Goal: Task Accomplishment & Management: Manage account settings

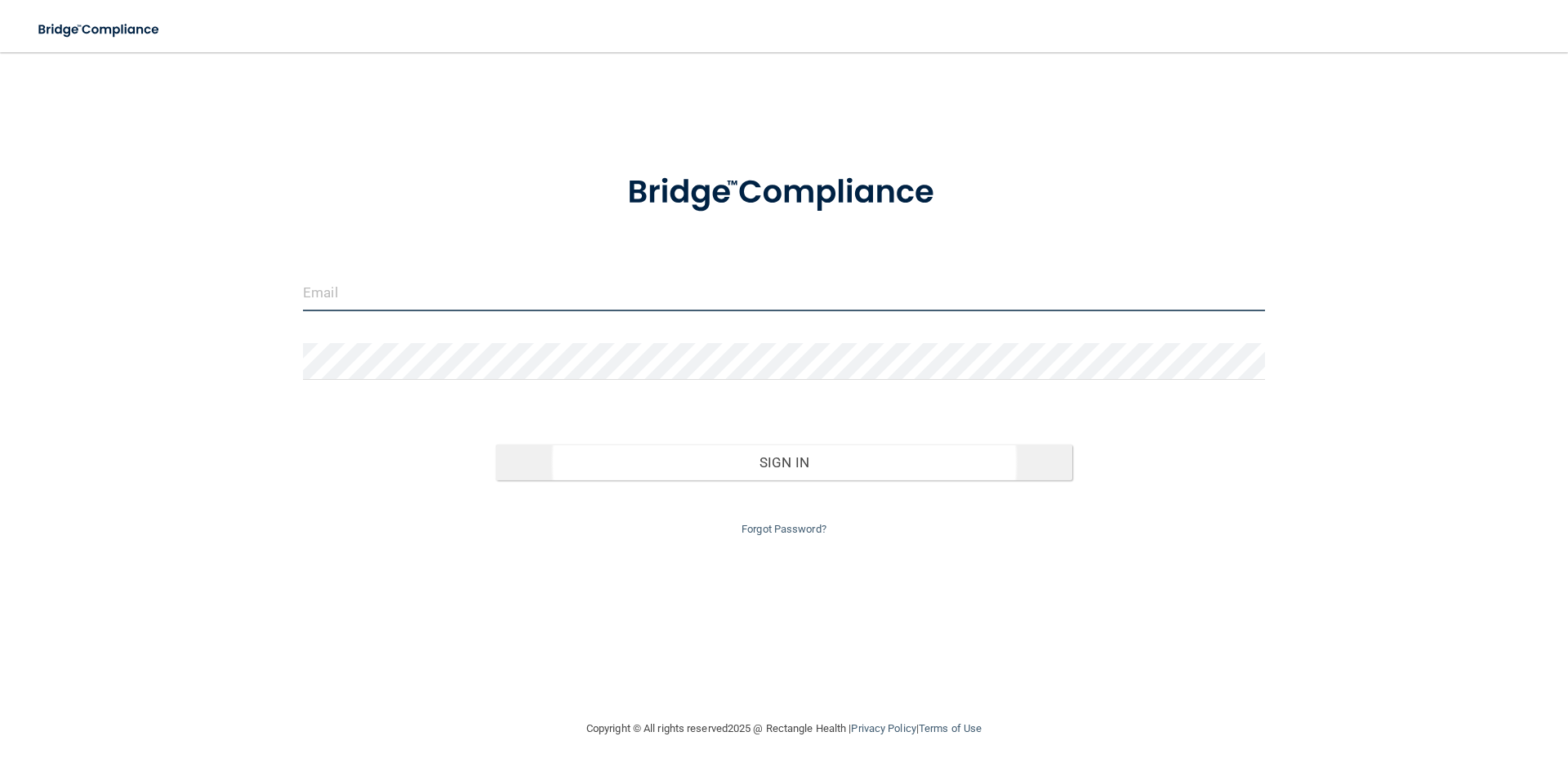
type input "[EMAIL_ADDRESS][DOMAIN_NAME]"
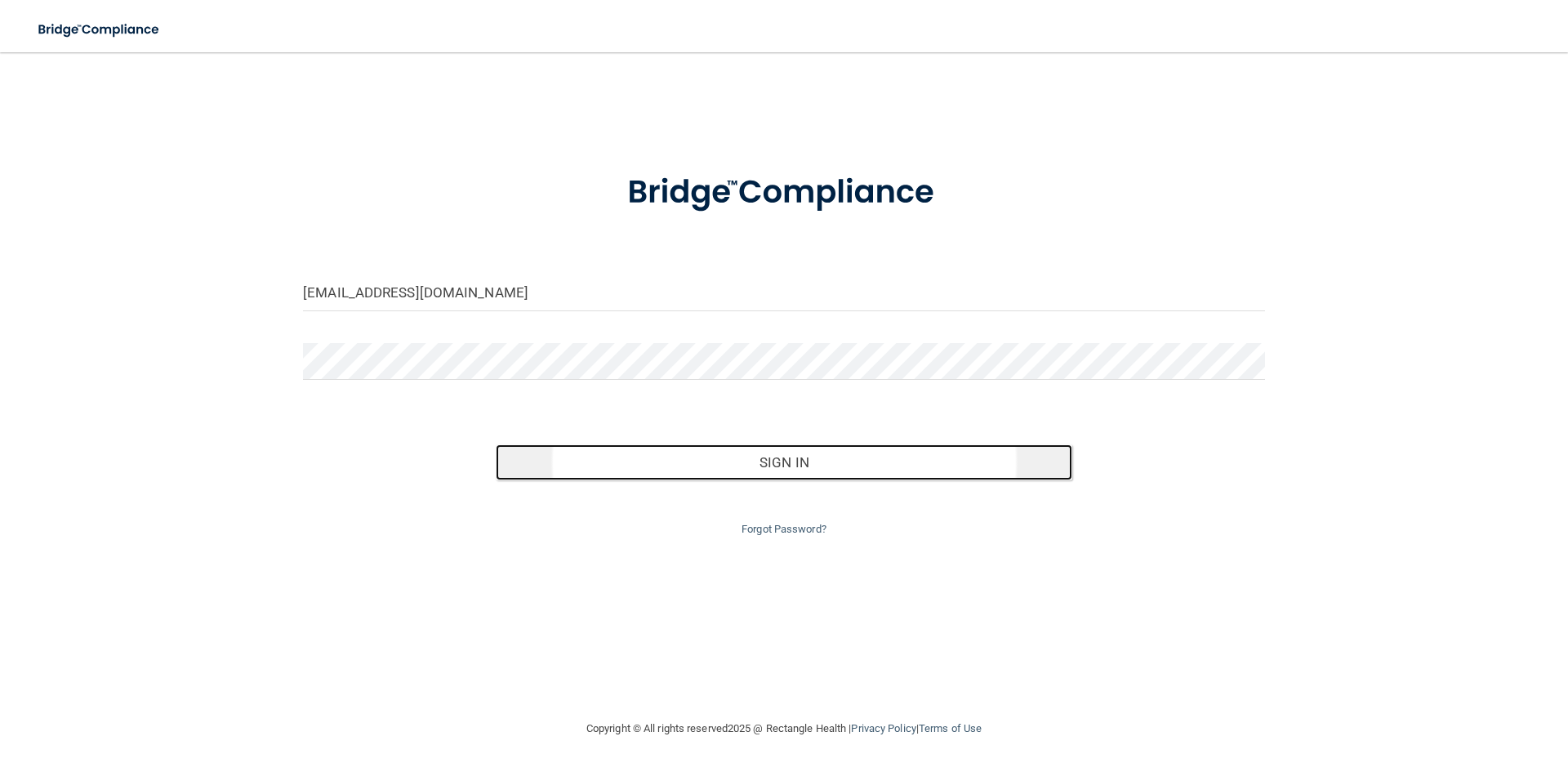
click at [821, 467] on button "Sign In" at bounding box center [784, 462] width 577 height 36
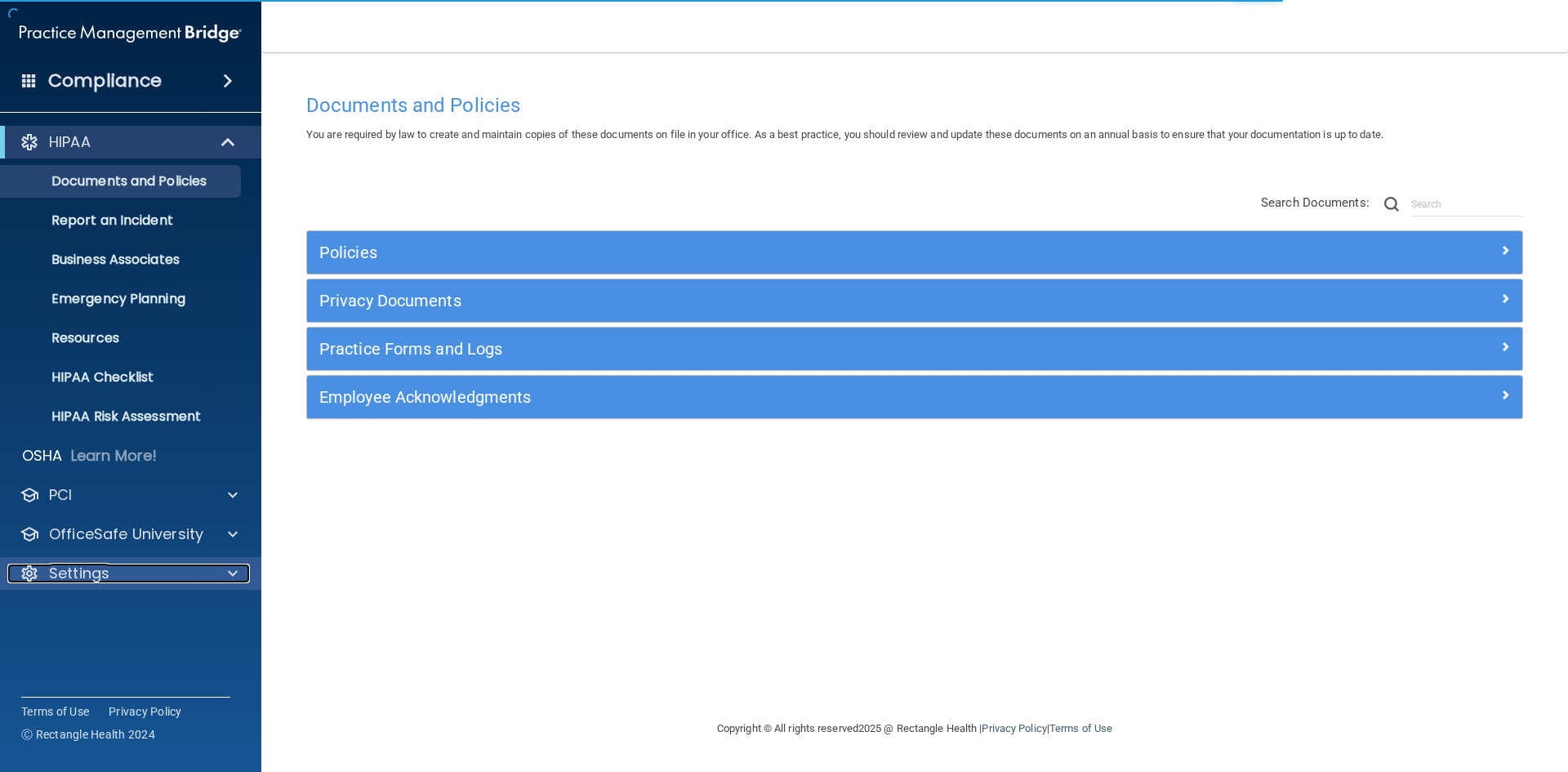
click at [118, 569] on div "Settings" at bounding box center [108, 573] width 203 height 19
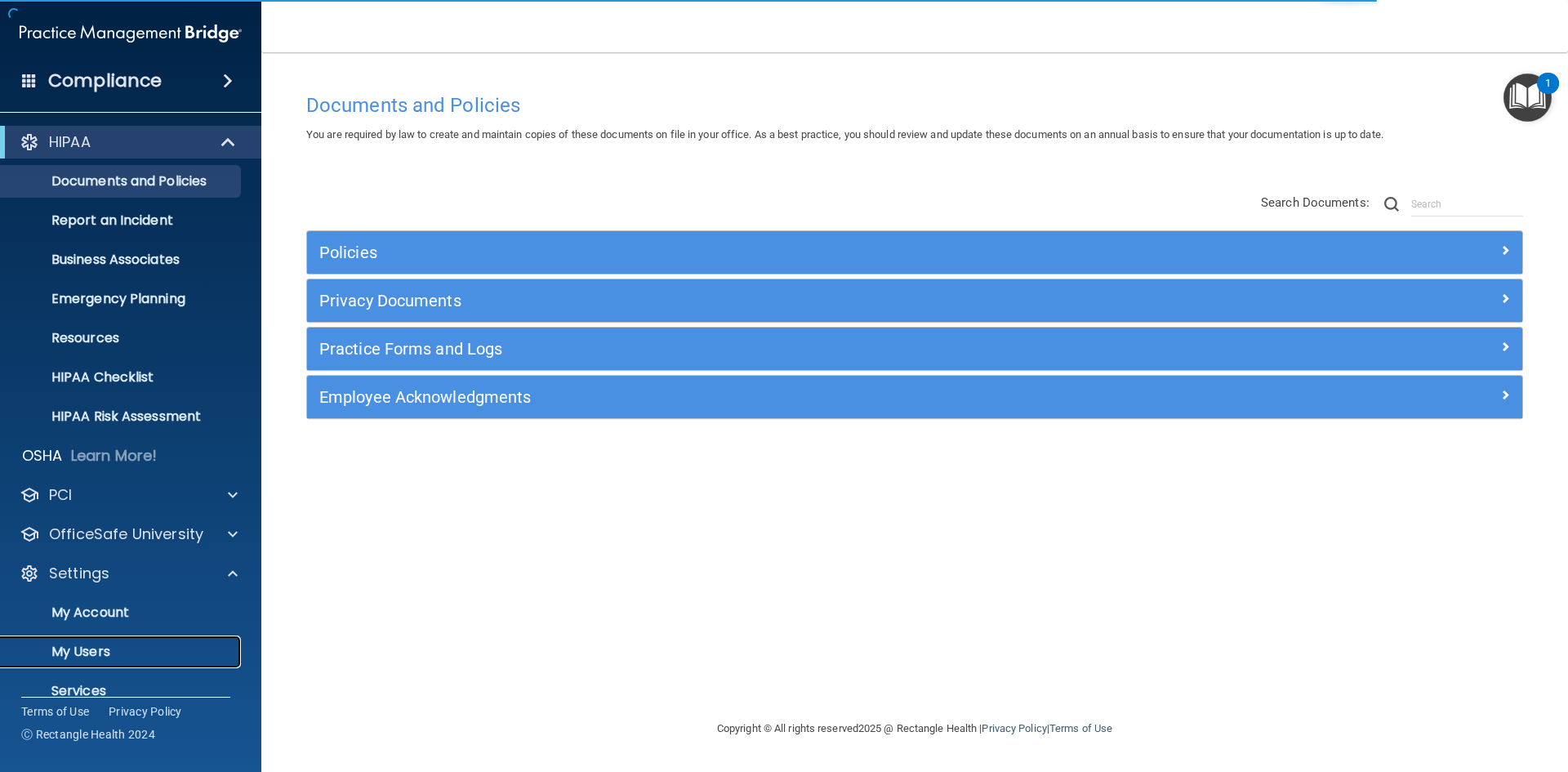
click at [114, 648] on p "My Users" at bounding box center [121, 653] width 223 height 17
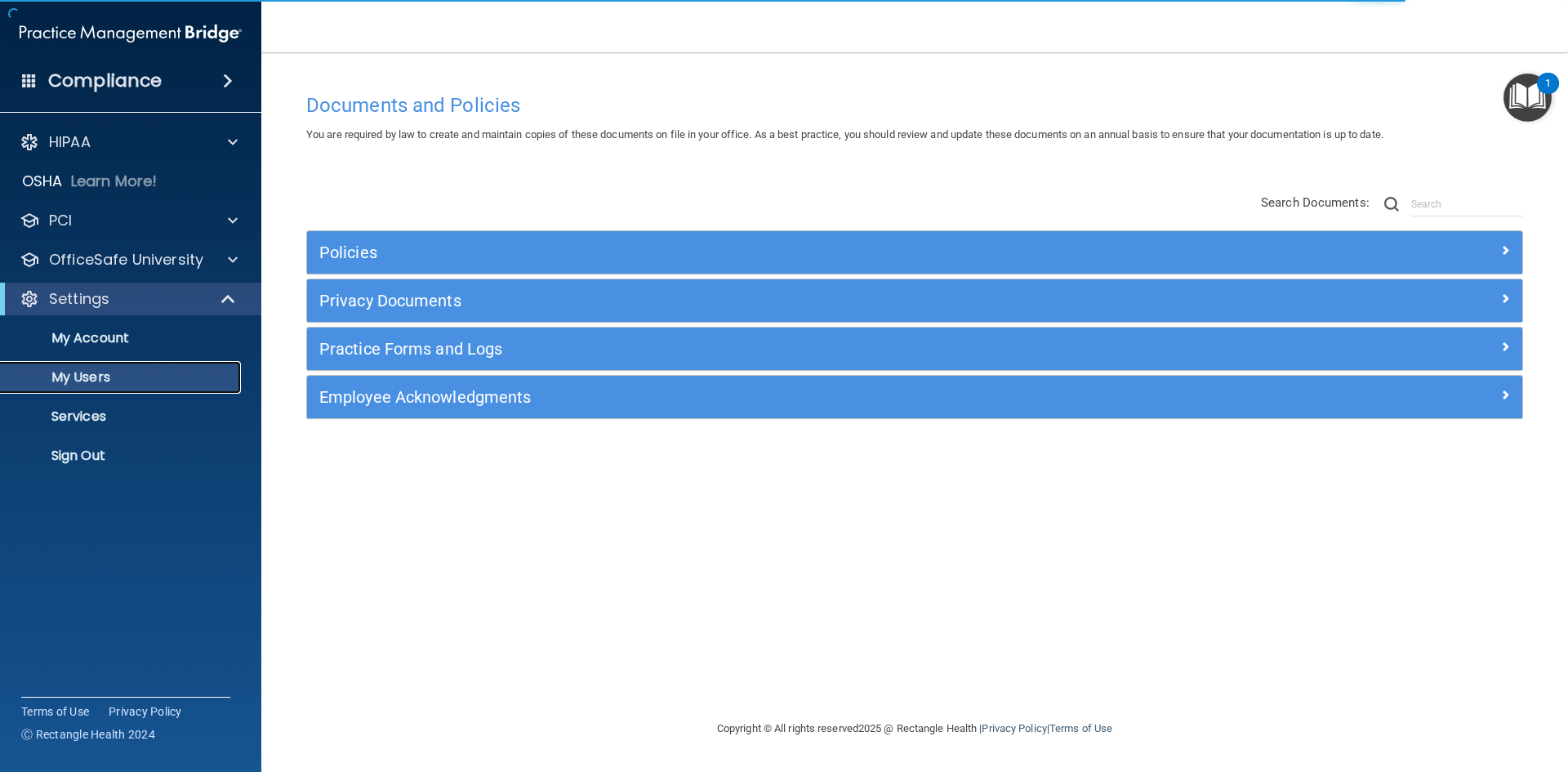
select select "20"
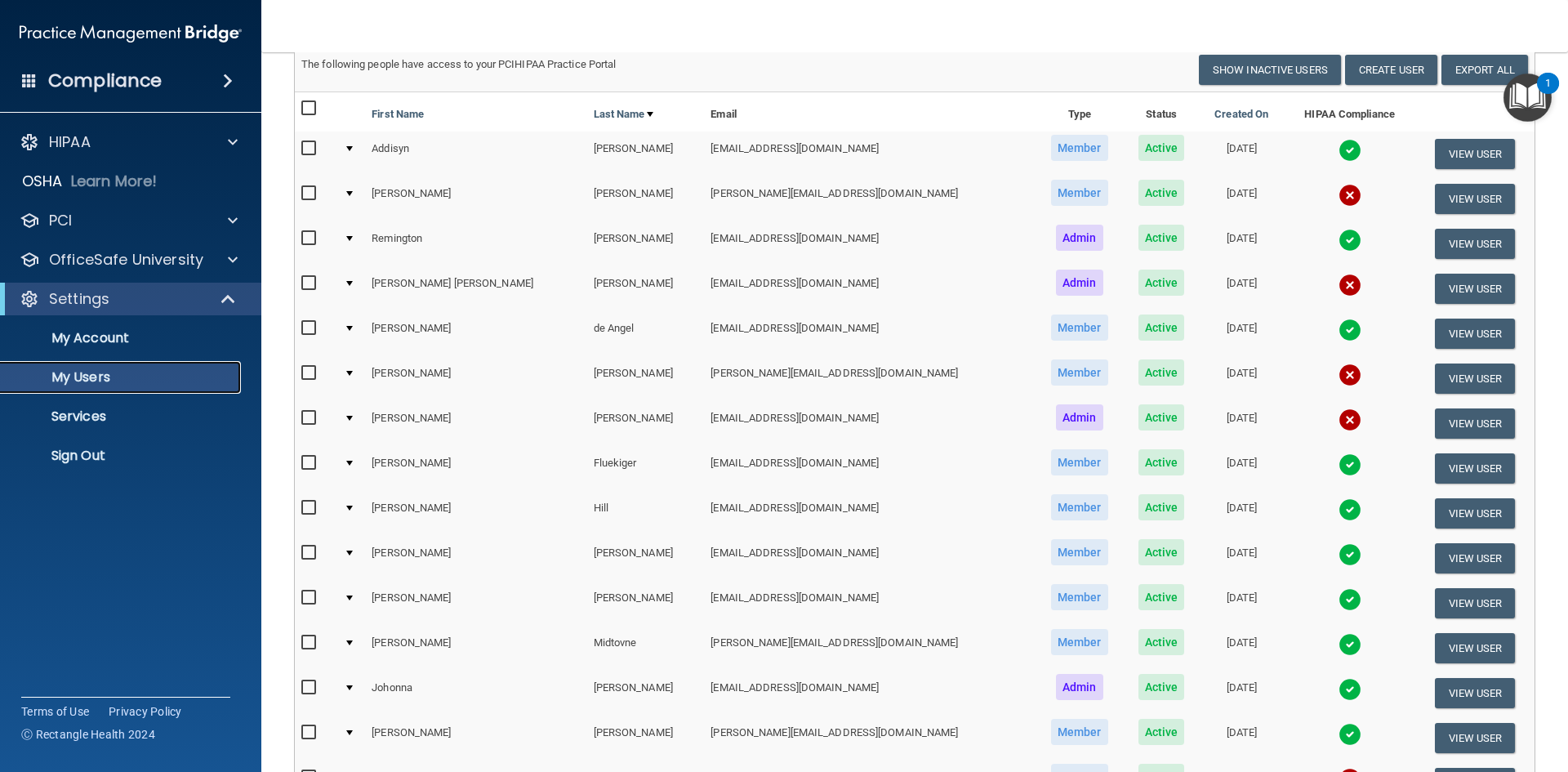
scroll to position [81, 0]
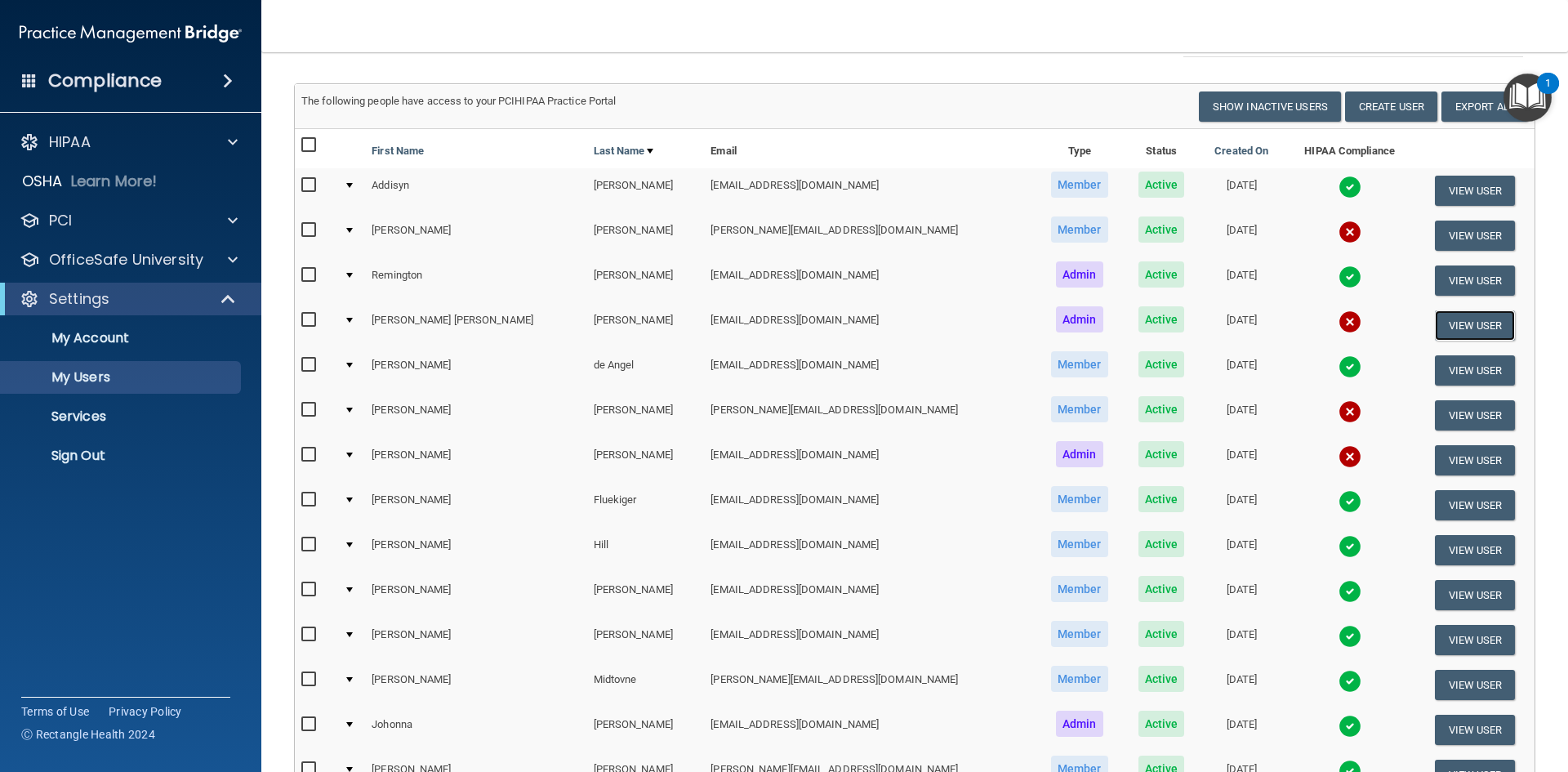
drag, startPoint x: 1441, startPoint y: 319, endPoint x: 1043, endPoint y: 346, distance: 398.9
click at [1043, 346] on tr "[PERSON_NAME] [EMAIL_ADDRESS][DOMAIN_NAME] Admin Active [DATE] View User" at bounding box center [915, 326] width 1240 height 45
click at [587, 459] on td "[PERSON_NAME]" at bounding box center [646, 460] width 117 height 45
click at [1456, 330] on button "View User" at bounding box center [1475, 326] width 80 height 31
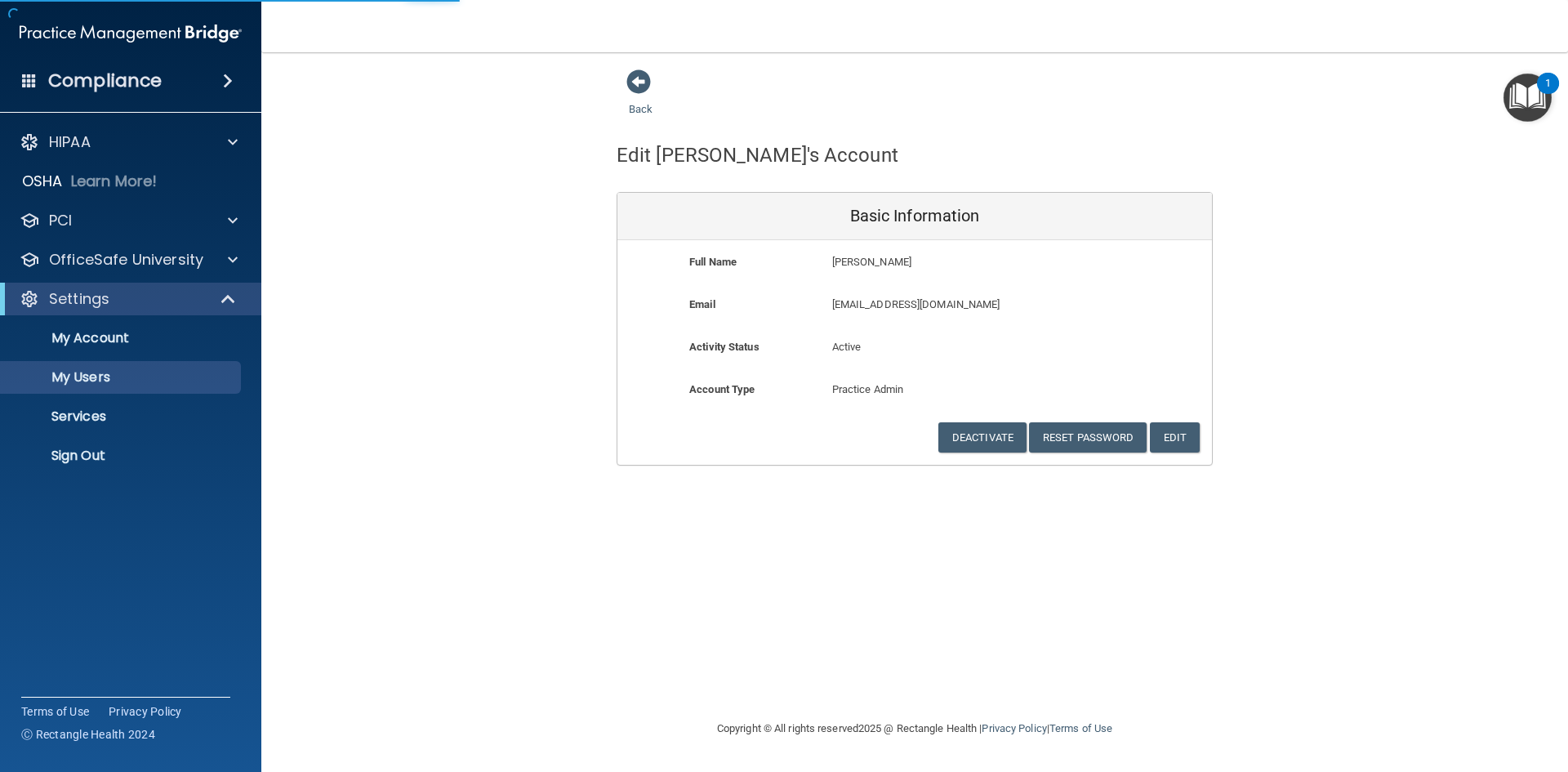
select select "20"
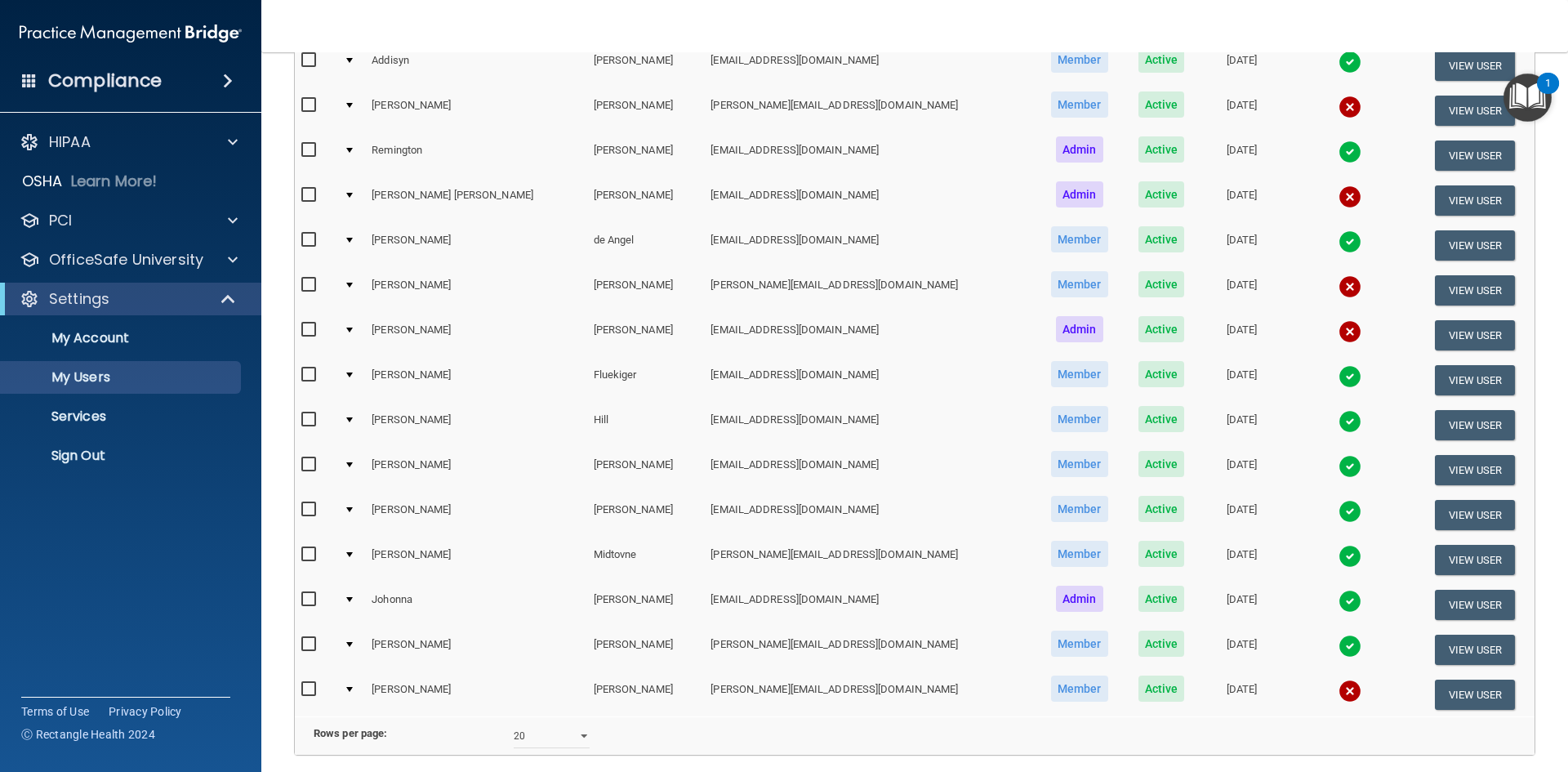
scroll to position [245, 0]
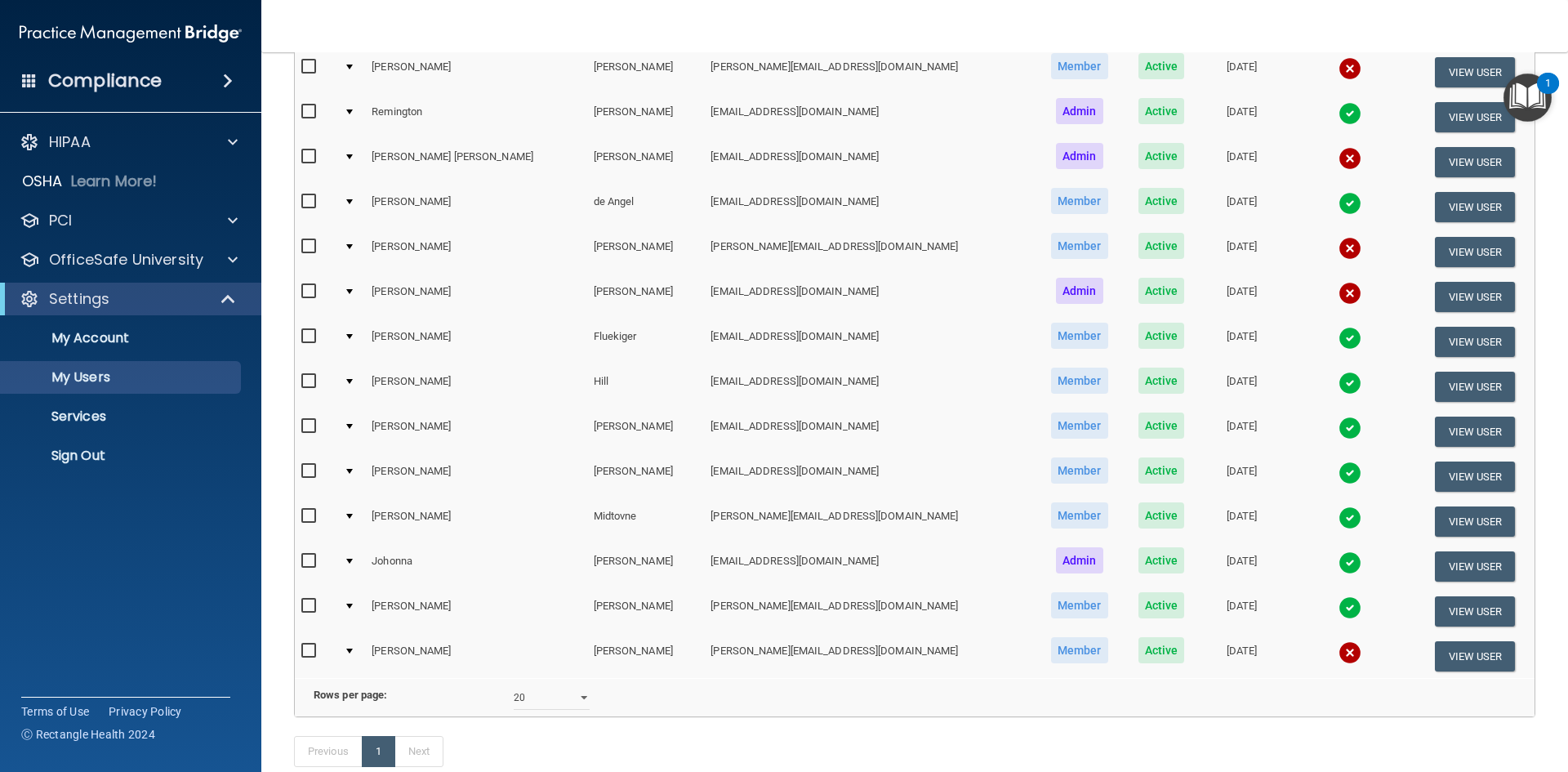
click at [306, 378] on input "checkbox" at bounding box center [311, 381] width 19 height 13
checkbox input "false"
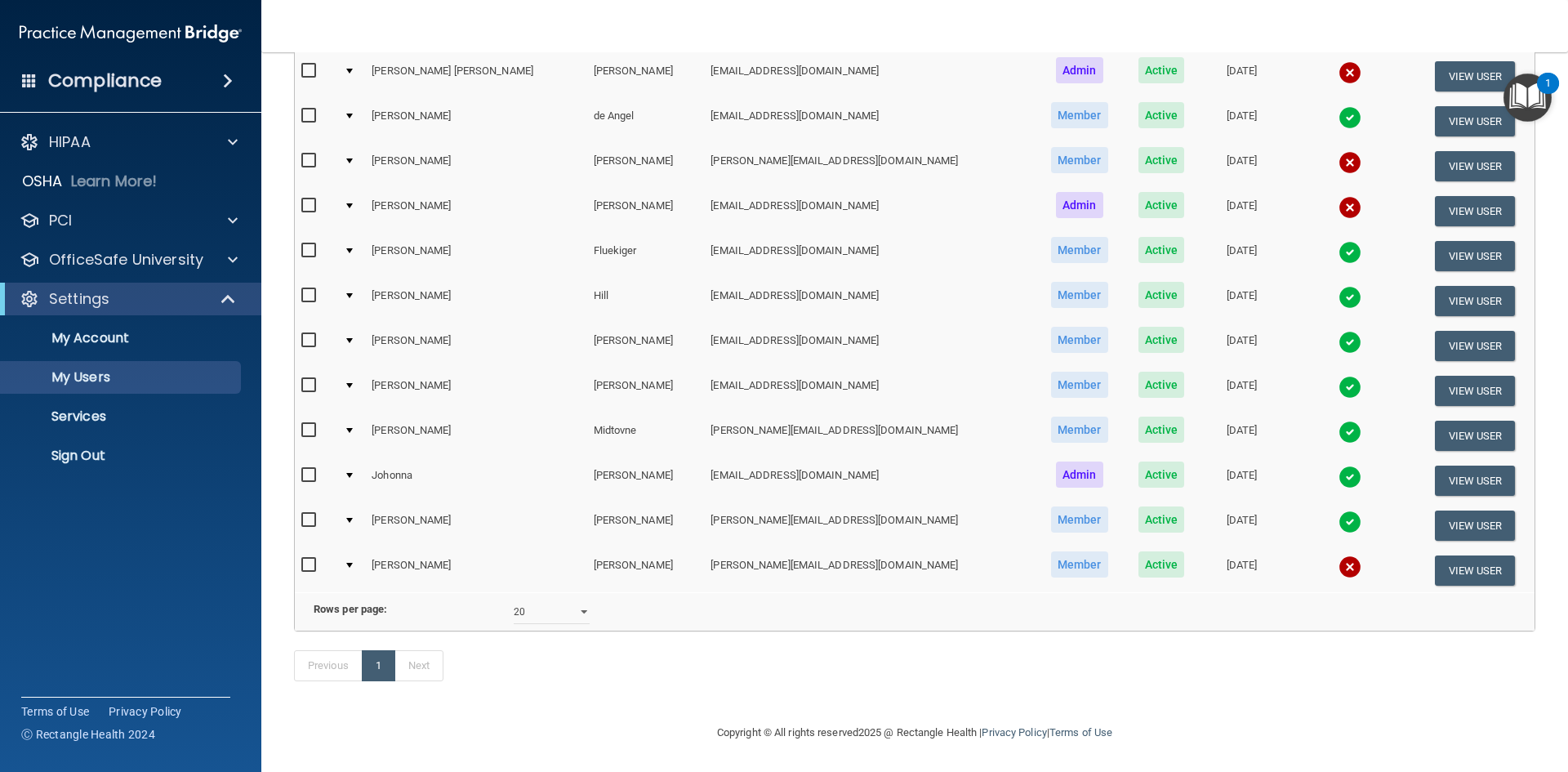
scroll to position [355, 0]
click at [1339, 555] on img at bounding box center [1350, 567] width 23 height 23
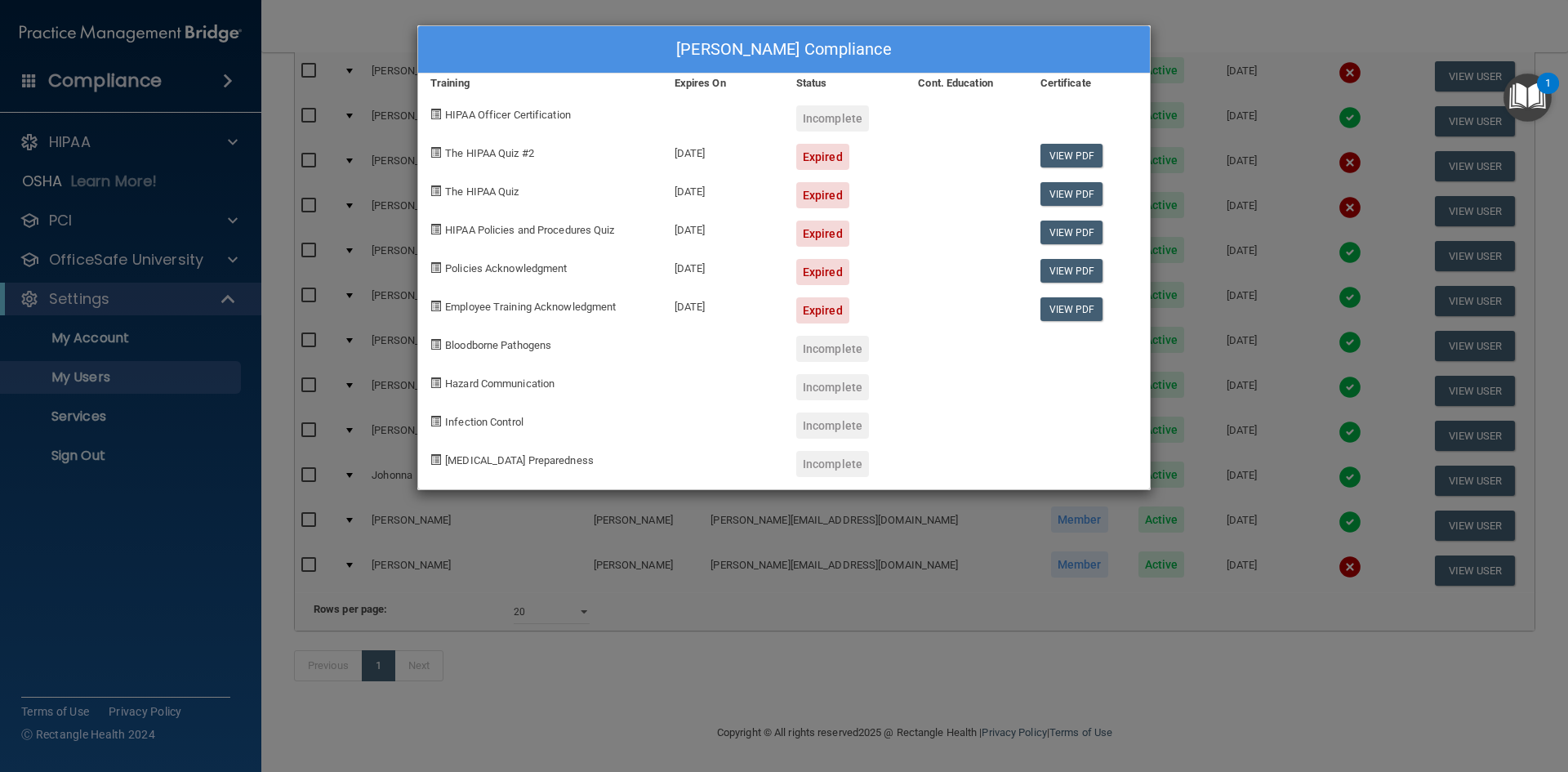
click at [1243, 194] on div "[PERSON_NAME] Compliance Training Expires On Status Cont. Education Certificate…" at bounding box center [784, 386] width 1568 height 772
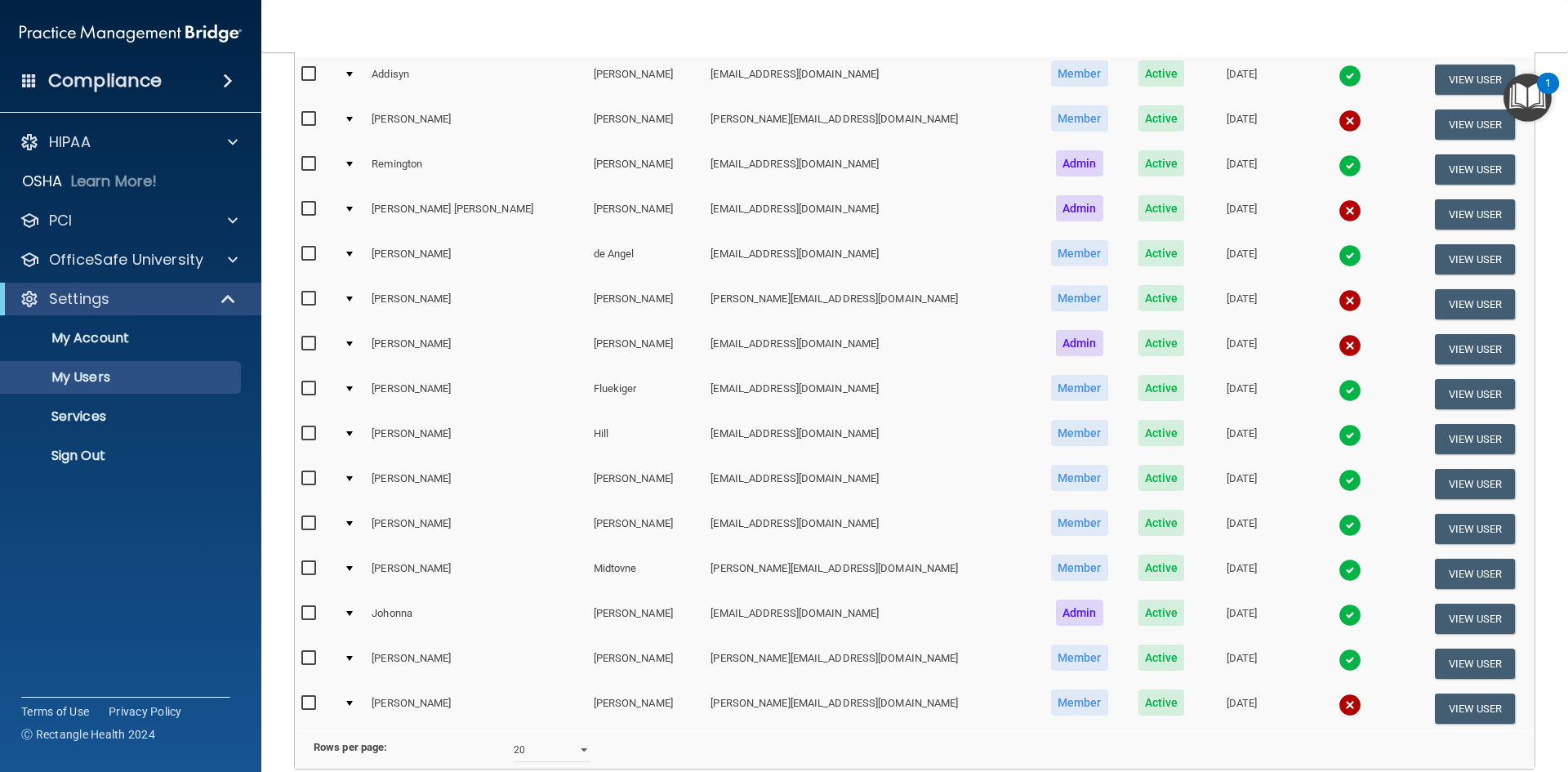
scroll to position [193, 0]
click at [1339, 202] on img at bounding box center [1350, 211] width 23 height 23
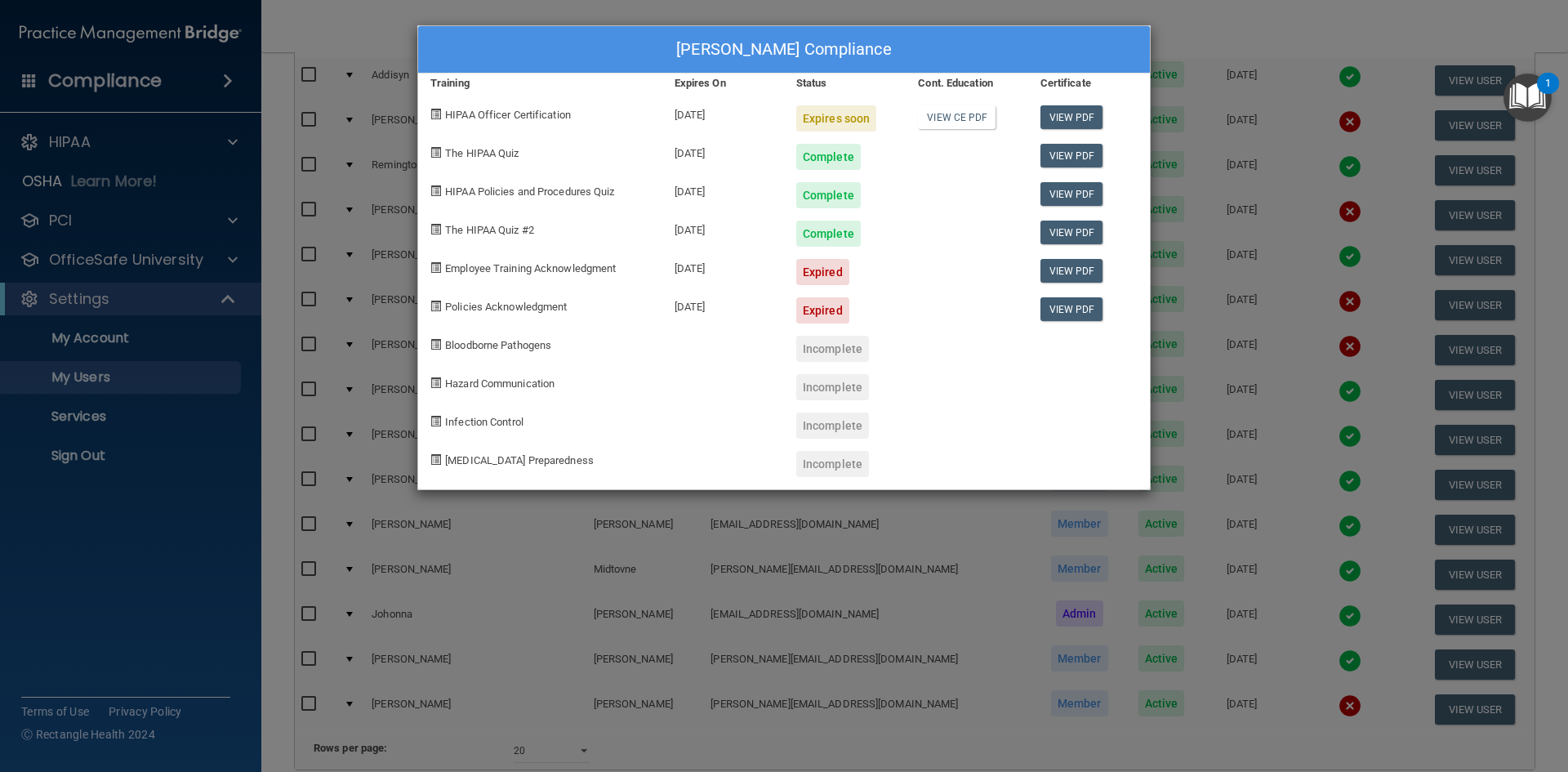
click at [1246, 128] on div "[PERSON_NAME] Compliance Training Expires On Status Cont. Education Certificate…" at bounding box center [784, 386] width 1568 height 772
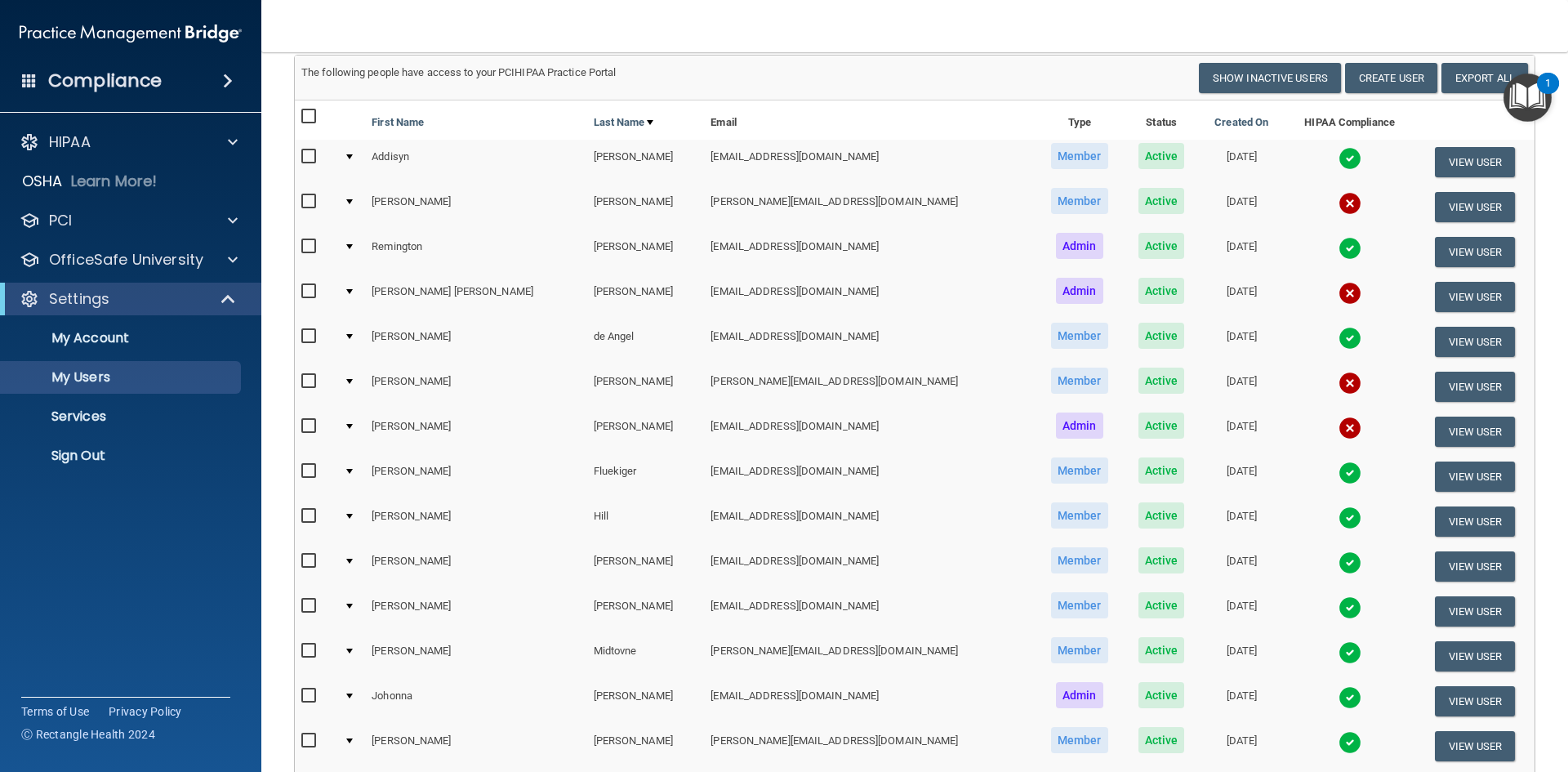
scroll to position [29, 0]
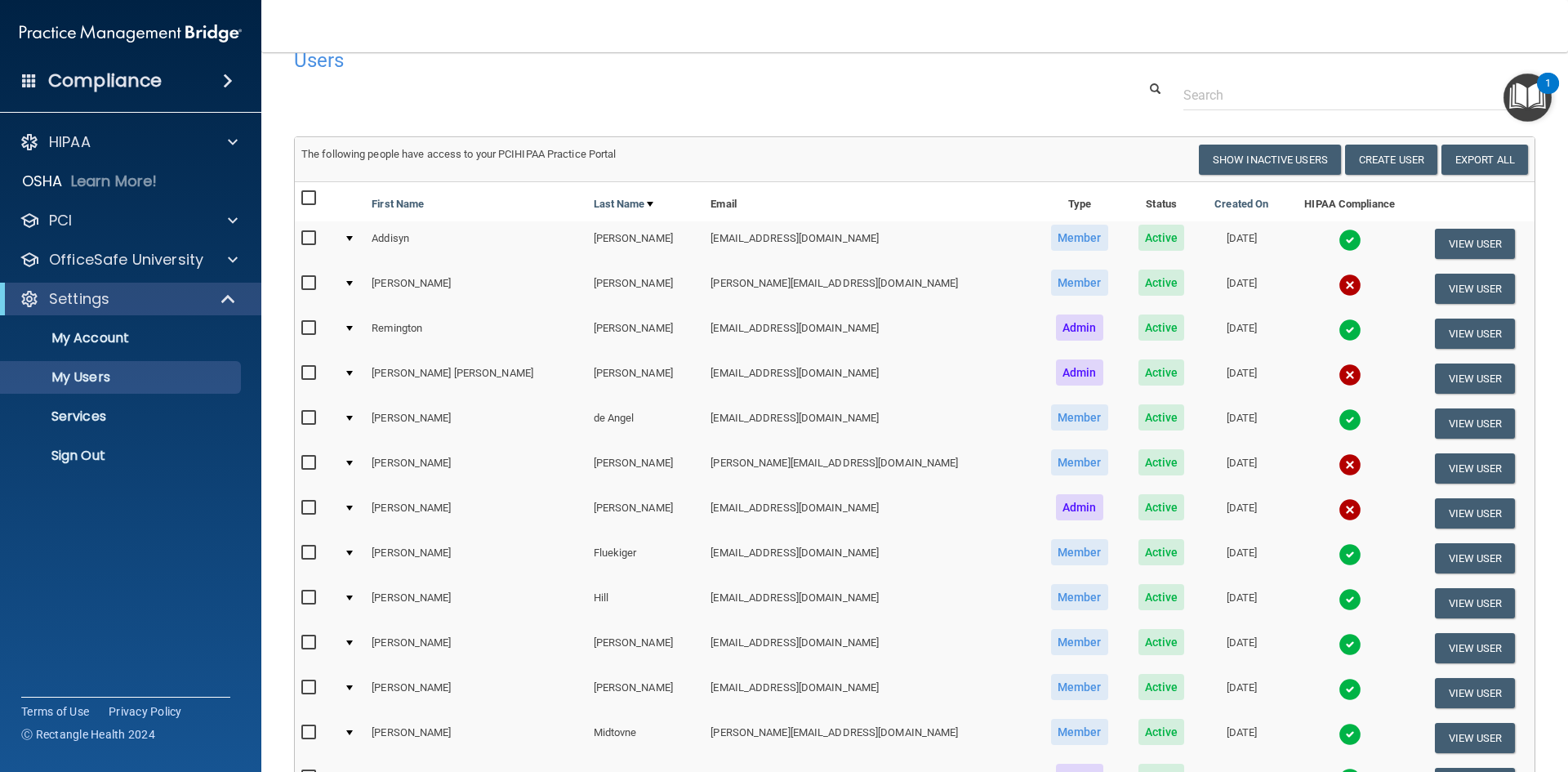
click at [704, 276] on td "[PERSON_NAME][EMAIL_ADDRESS][DOMAIN_NAME]" at bounding box center [870, 289] width 331 height 45
click at [298, 280] on td at bounding box center [316, 289] width 43 height 45
click at [306, 286] on input "checkbox" at bounding box center [311, 283] width 19 height 13
checkbox input "true"
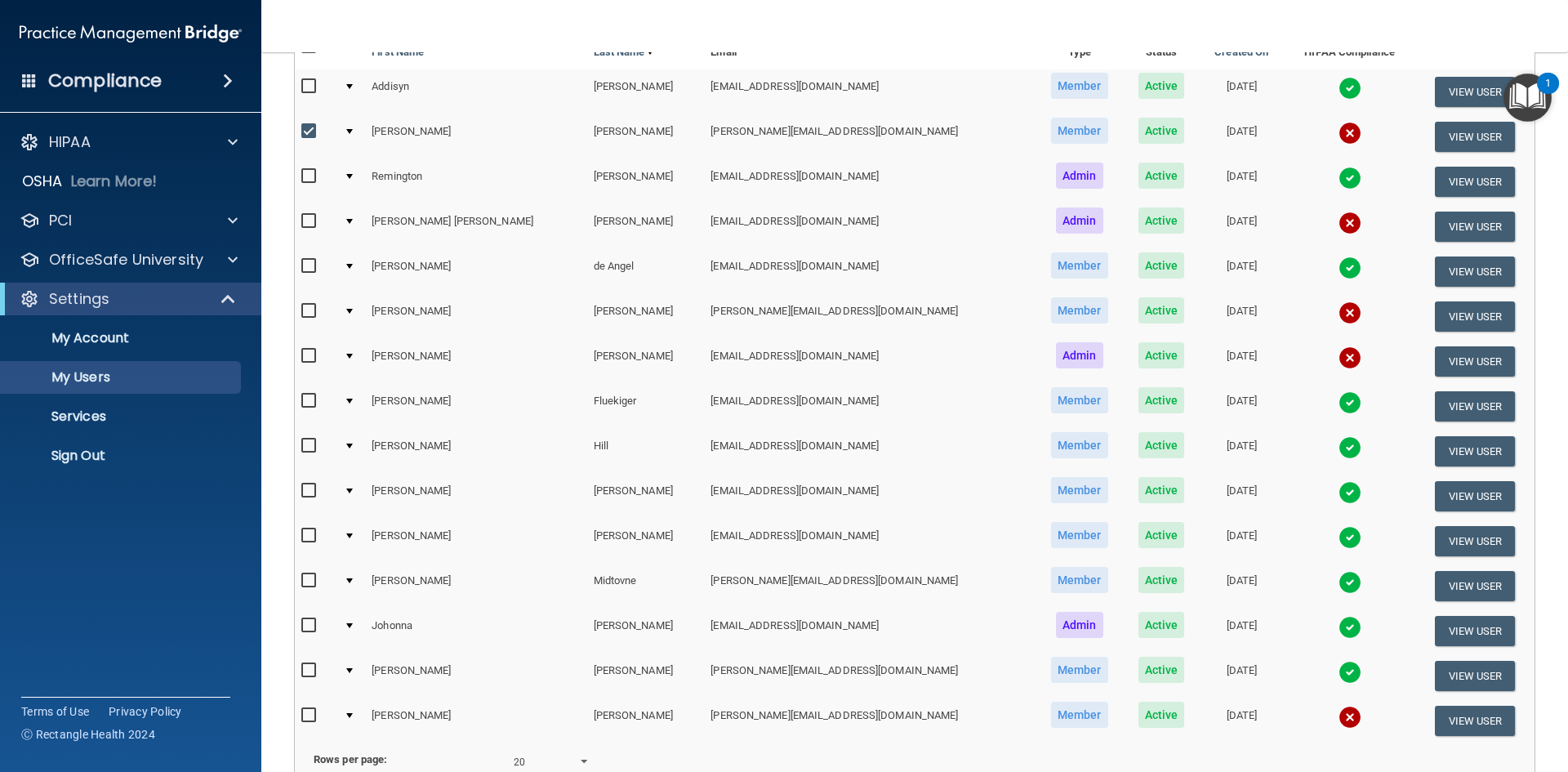
scroll to position [193, 0]
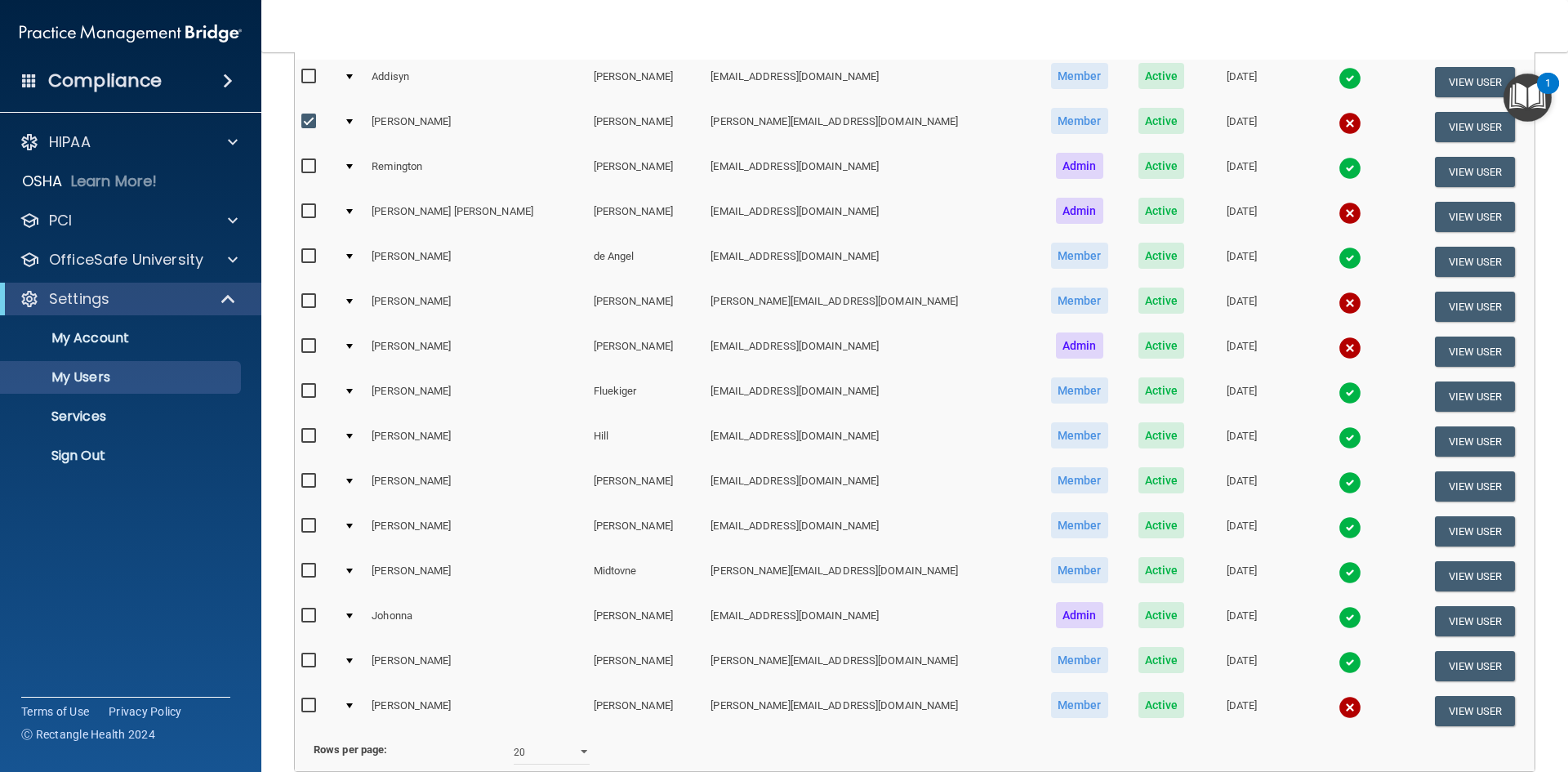
click at [309, 211] on input "checkbox" at bounding box center [311, 212] width 19 height 13
checkbox input "true"
click at [306, 353] on label at bounding box center [312, 346] width 20 height 19
click at [306, 353] on input "checkbox" at bounding box center [311, 346] width 19 height 13
checkbox input "true"
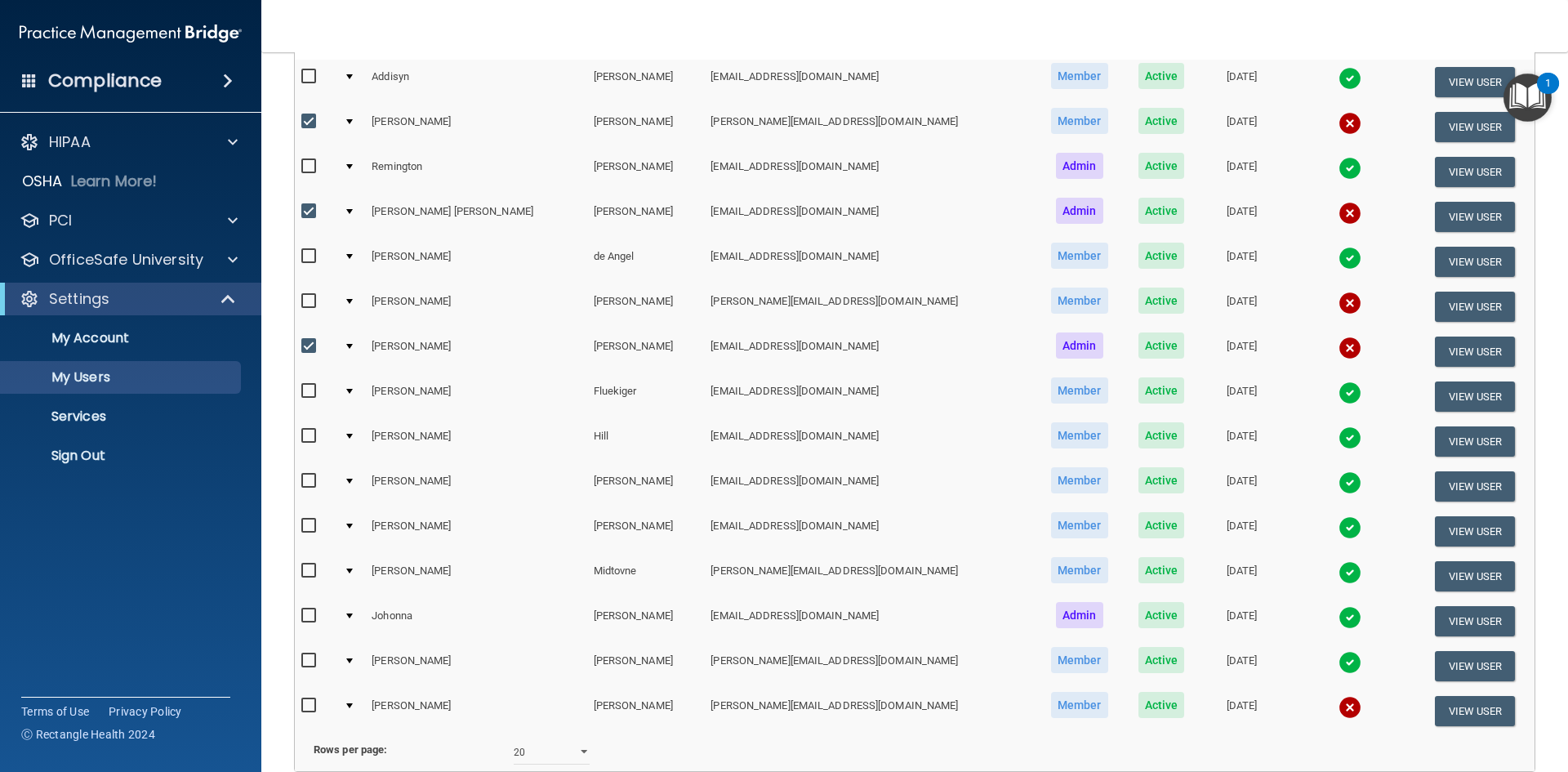
click at [305, 302] on input "checkbox" at bounding box center [311, 302] width 19 height 13
checkbox input "true"
click at [311, 707] on input "checkbox" at bounding box center [311, 706] width 19 height 13
checkbox input "true"
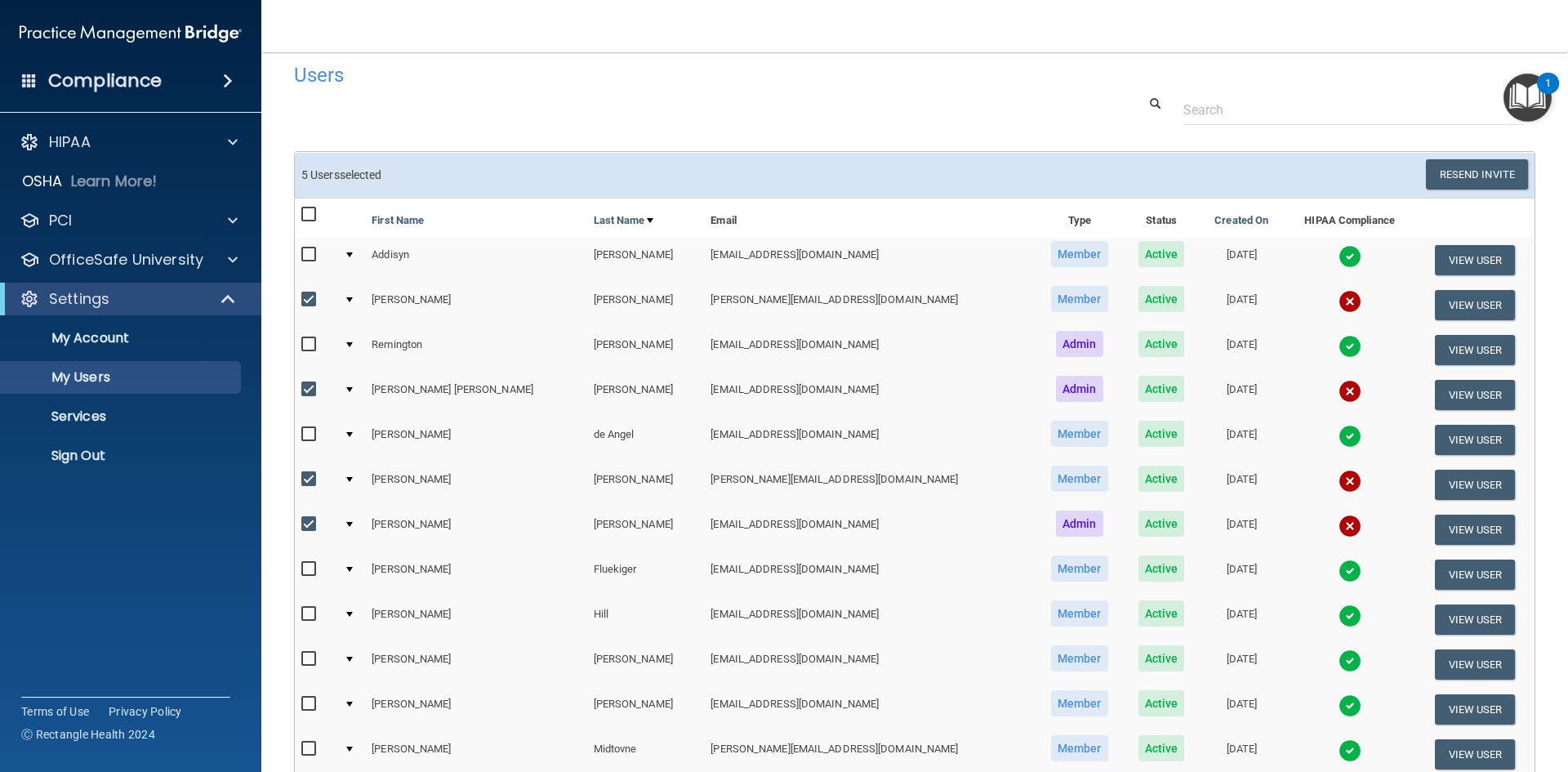
scroll to position [0, 0]
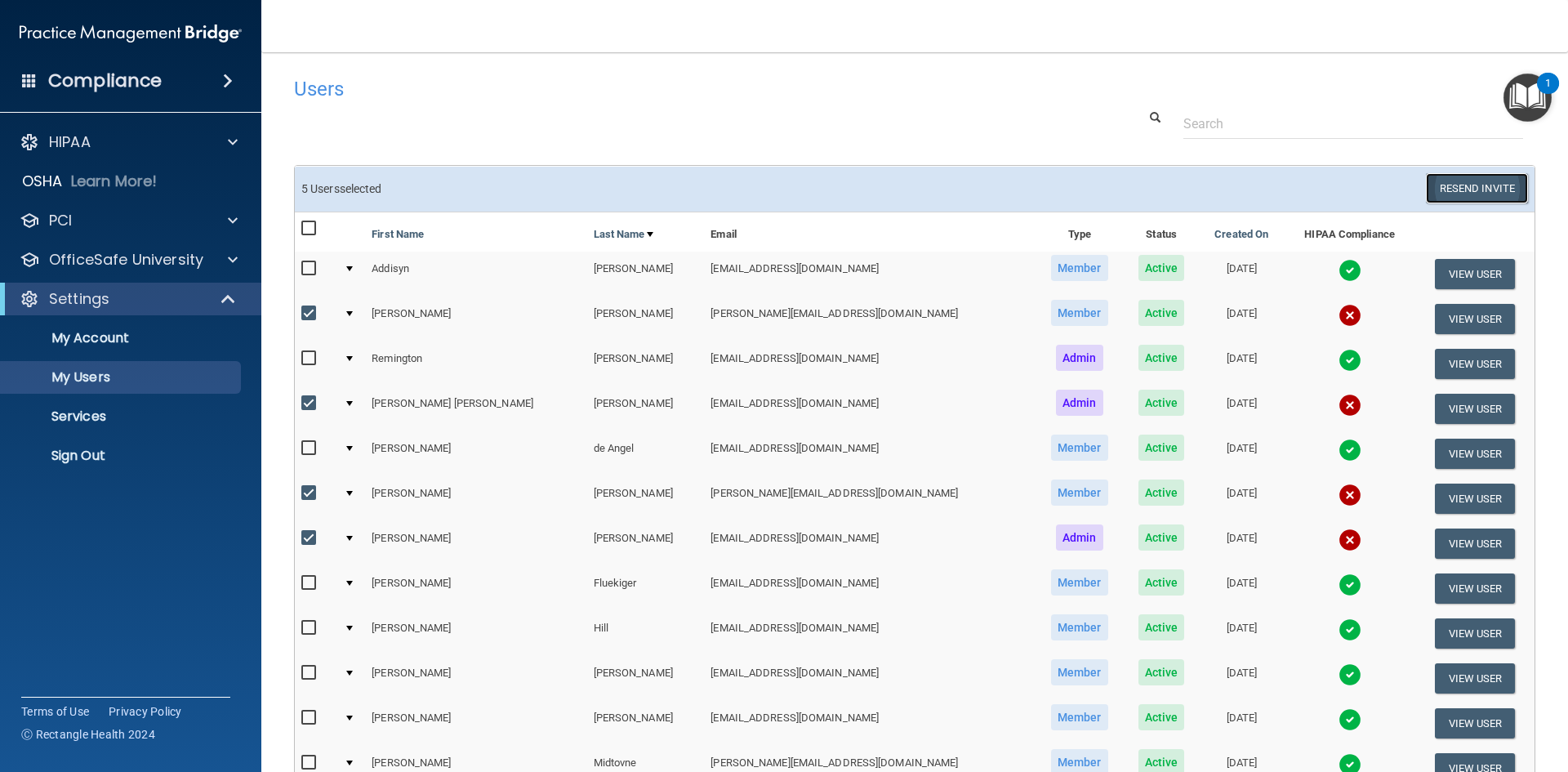
click at [1473, 193] on button "Resend Invite" at bounding box center [1477, 188] width 102 height 31
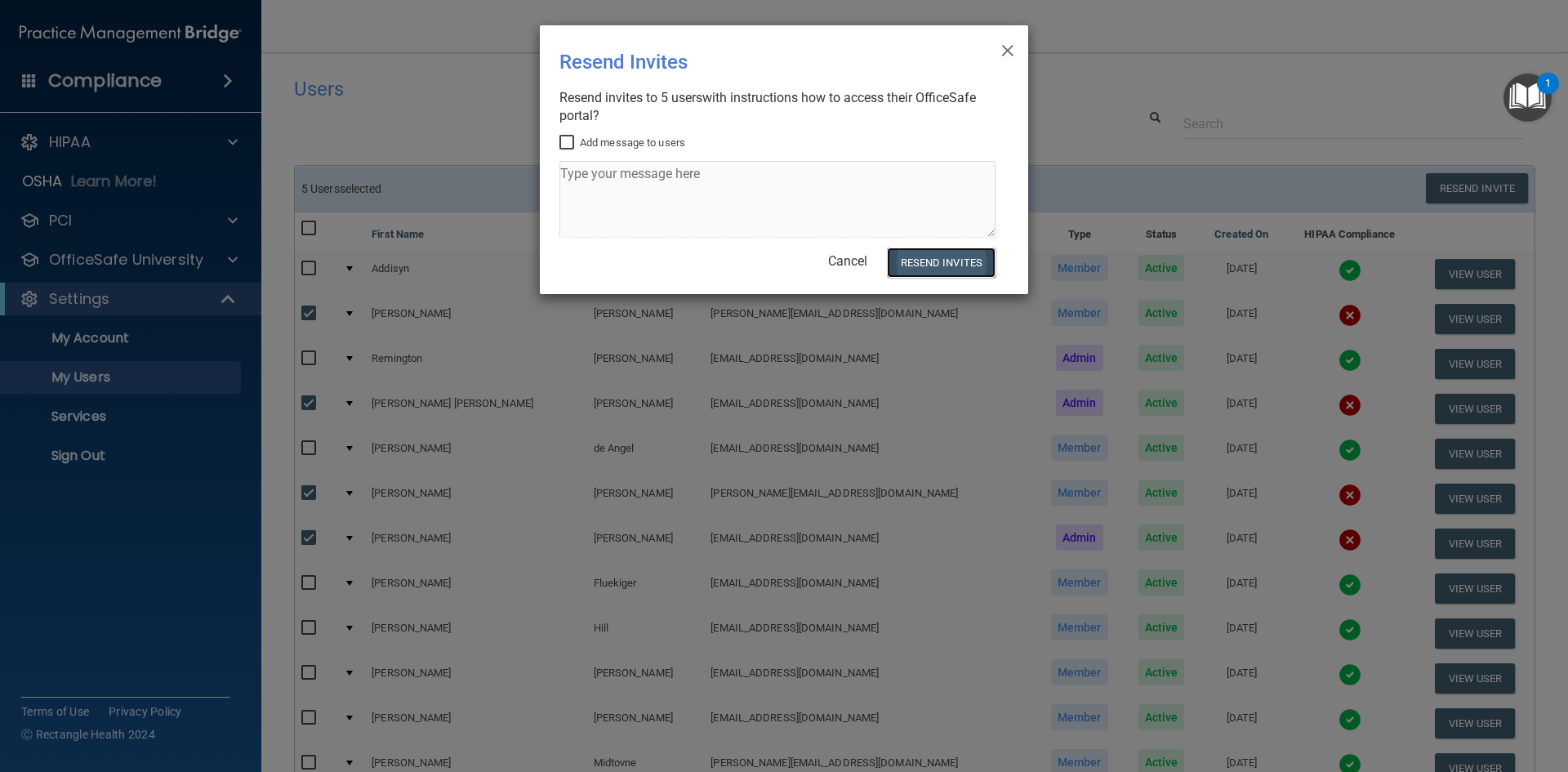
click at [941, 255] on button "Resend Invites" at bounding box center [941, 263] width 108 height 31
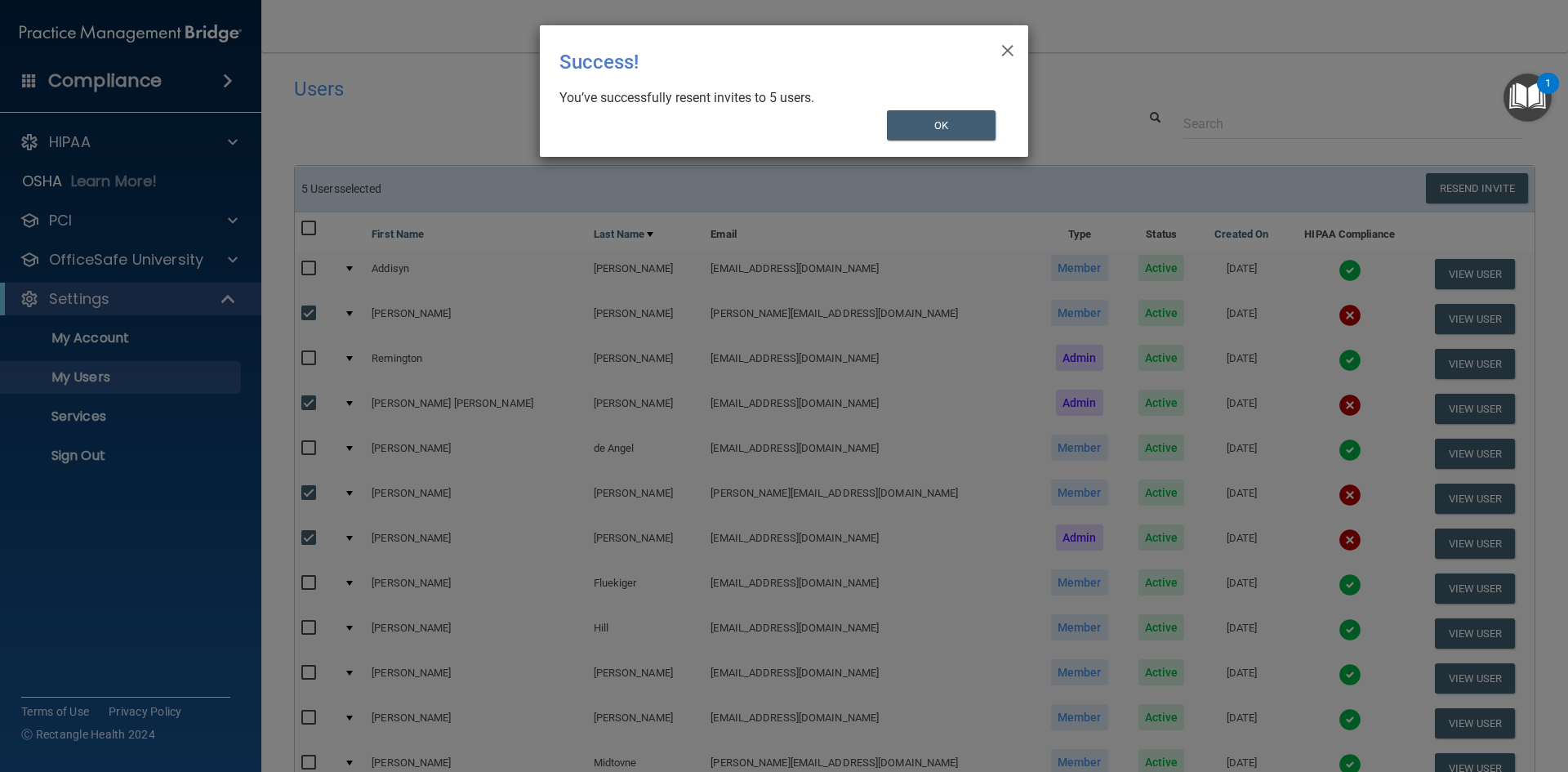
click at [1295, 542] on div "× Close Success! You’ve successfully resent invites to 5 users. OK" at bounding box center [784, 386] width 1568 height 772
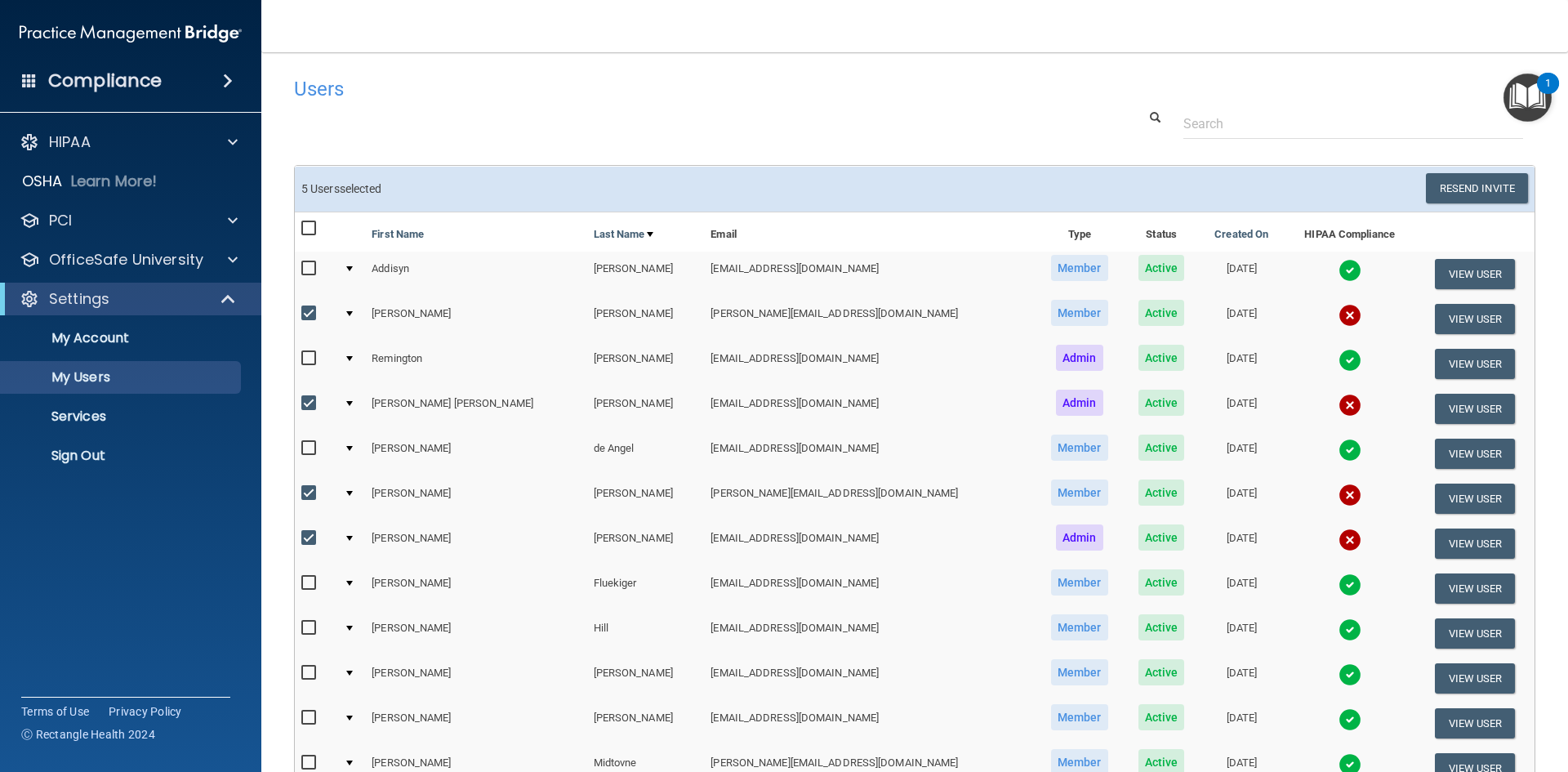
click at [1339, 537] on img at bounding box center [1350, 540] width 23 height 23
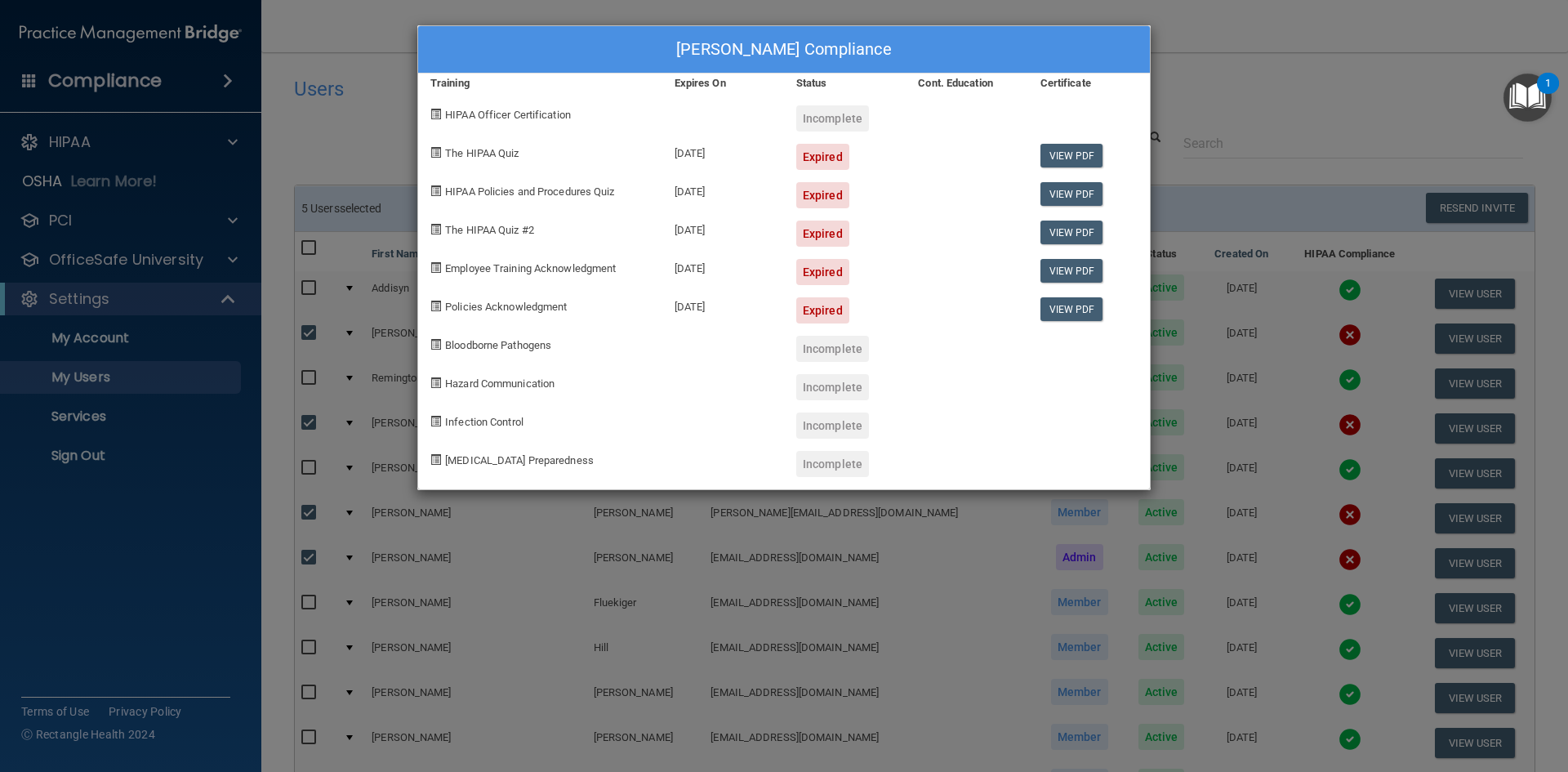
click at [1255, 56] on div "[PERSON_NAME] Compliance Training Expires On Status Cont. Education Certificate…" at bounding box center [784, 386] width 1568 height 772
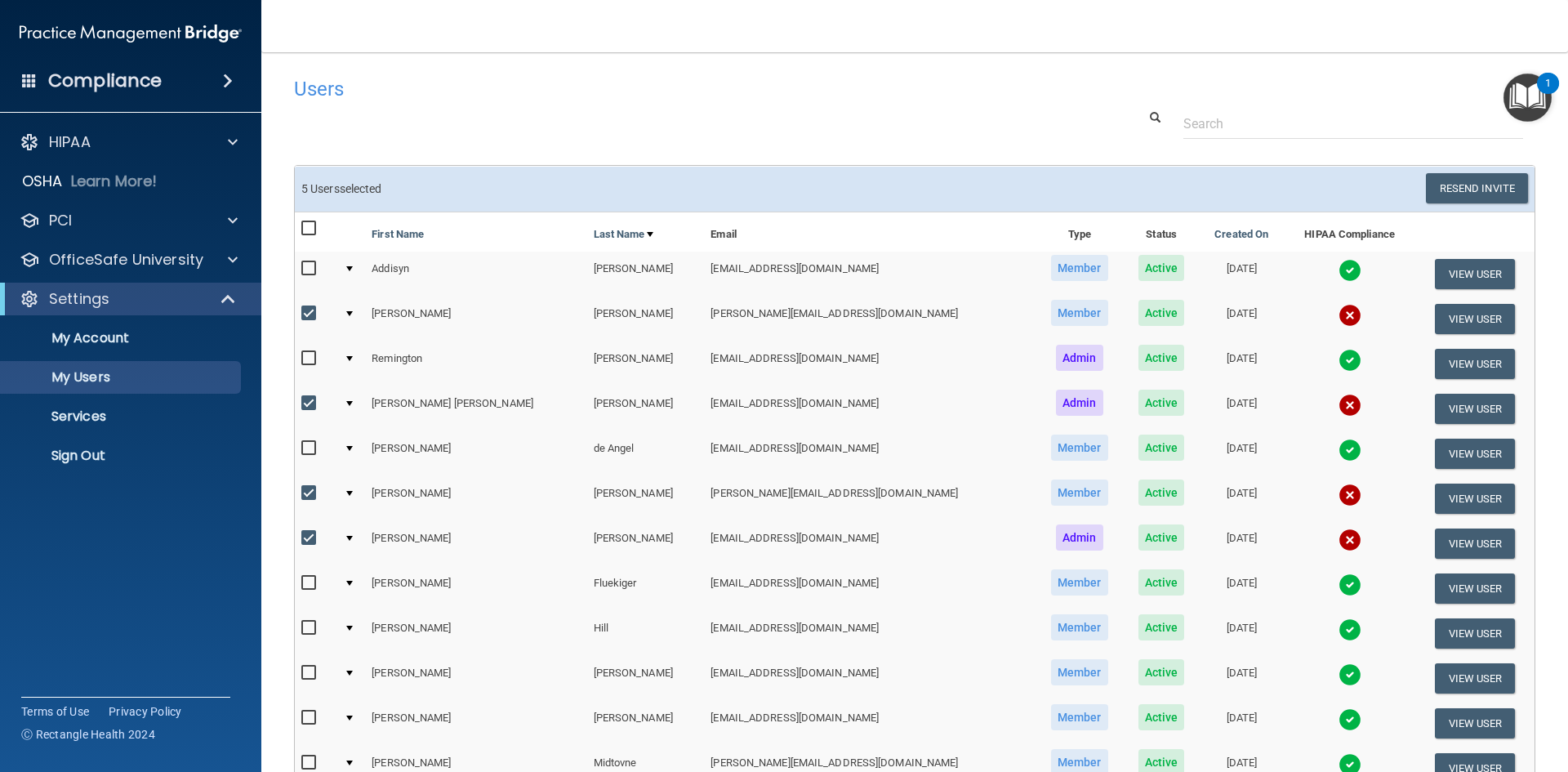
click at [994, 88] on h4 "Users" at bounding box center [651, 89] width 714 height 21
click at [311, 222] on input "checkbox" at bounding box center [311, 229] width 19 height 13
checkbox input "true"
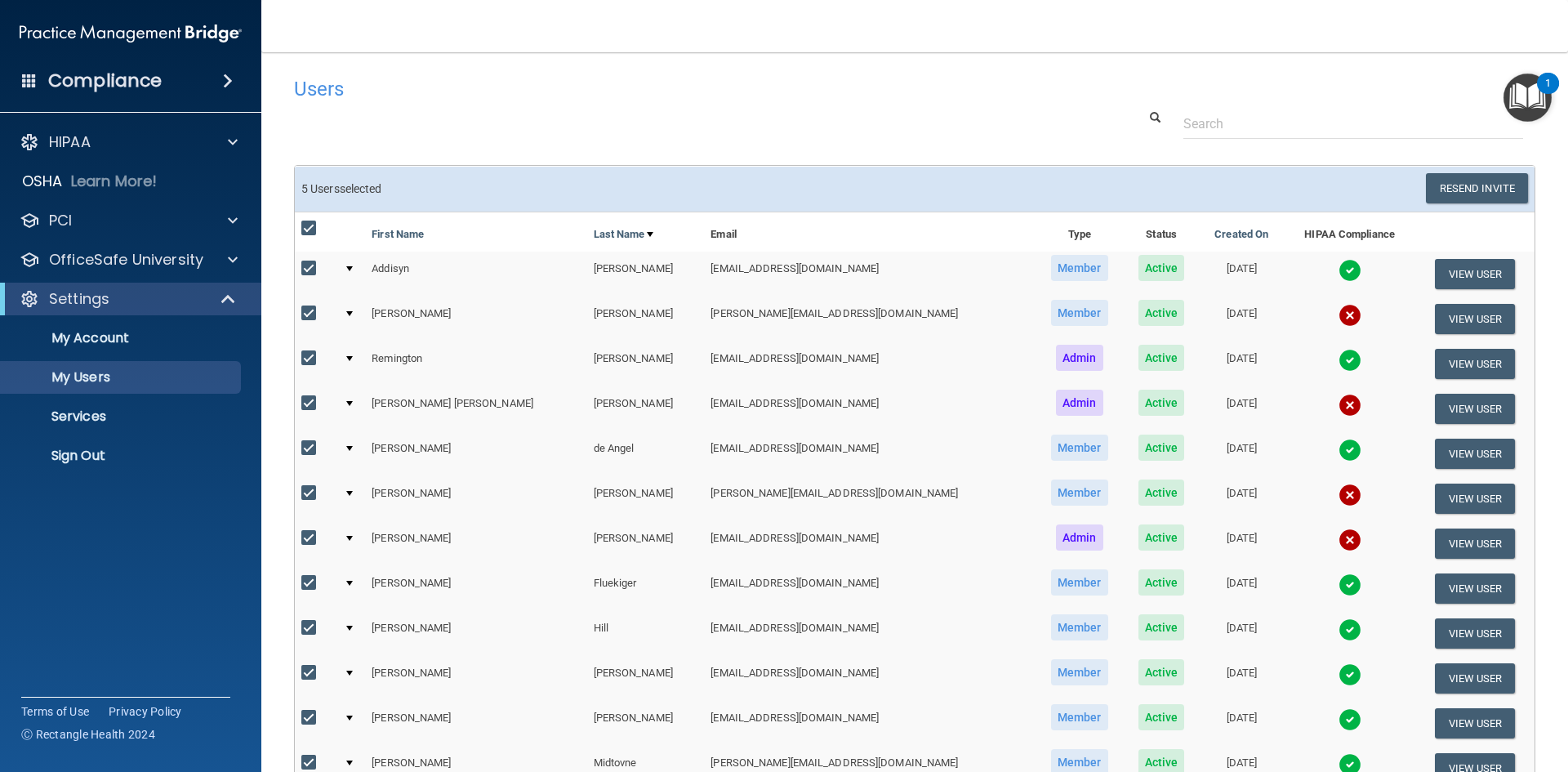
checkbox input "true"
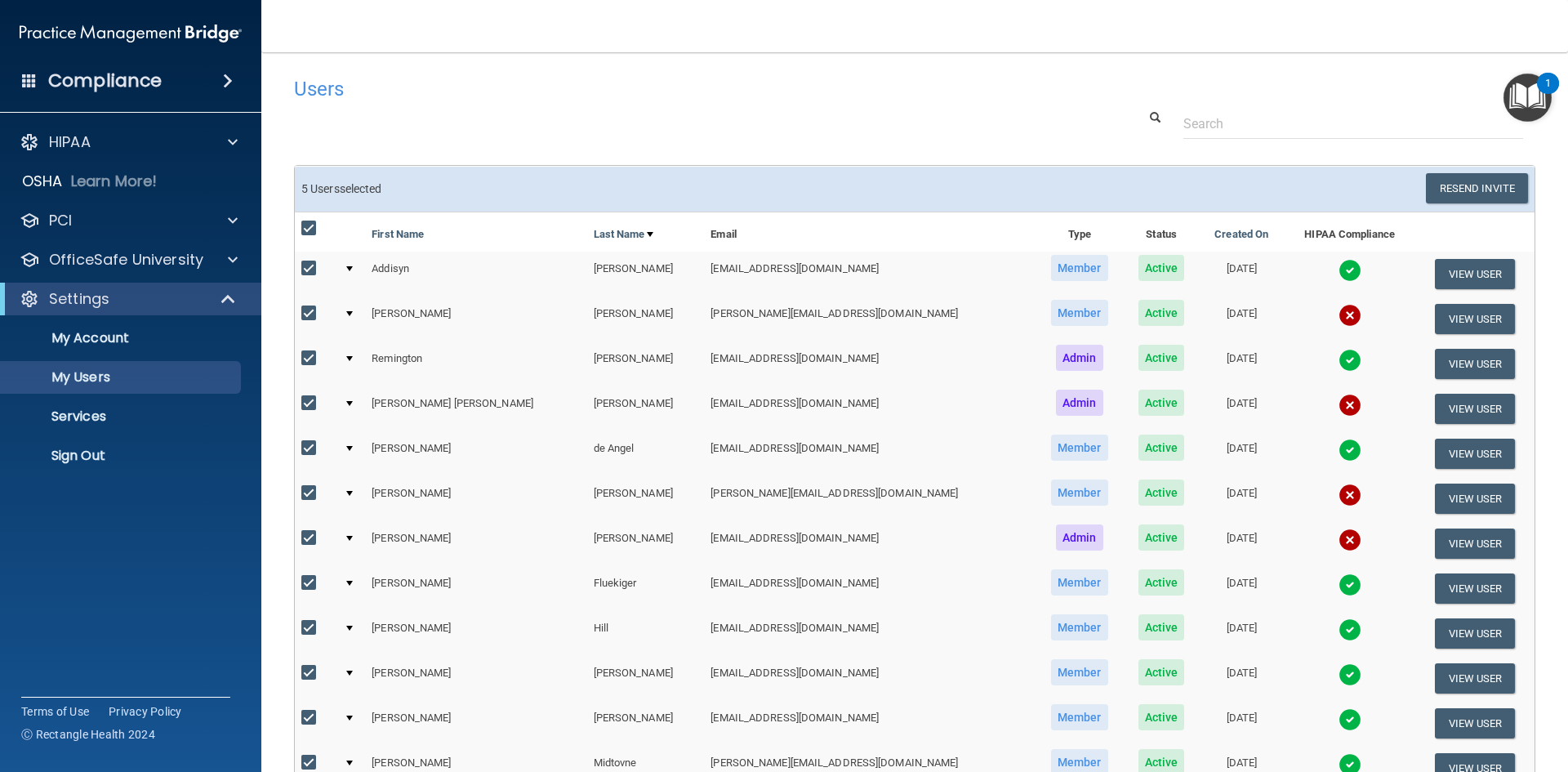
checkbox input "true"
click at [310, 222] on input "checkbox" at bounding box center [311, 229] width 19 height 13
checkbox input "false"
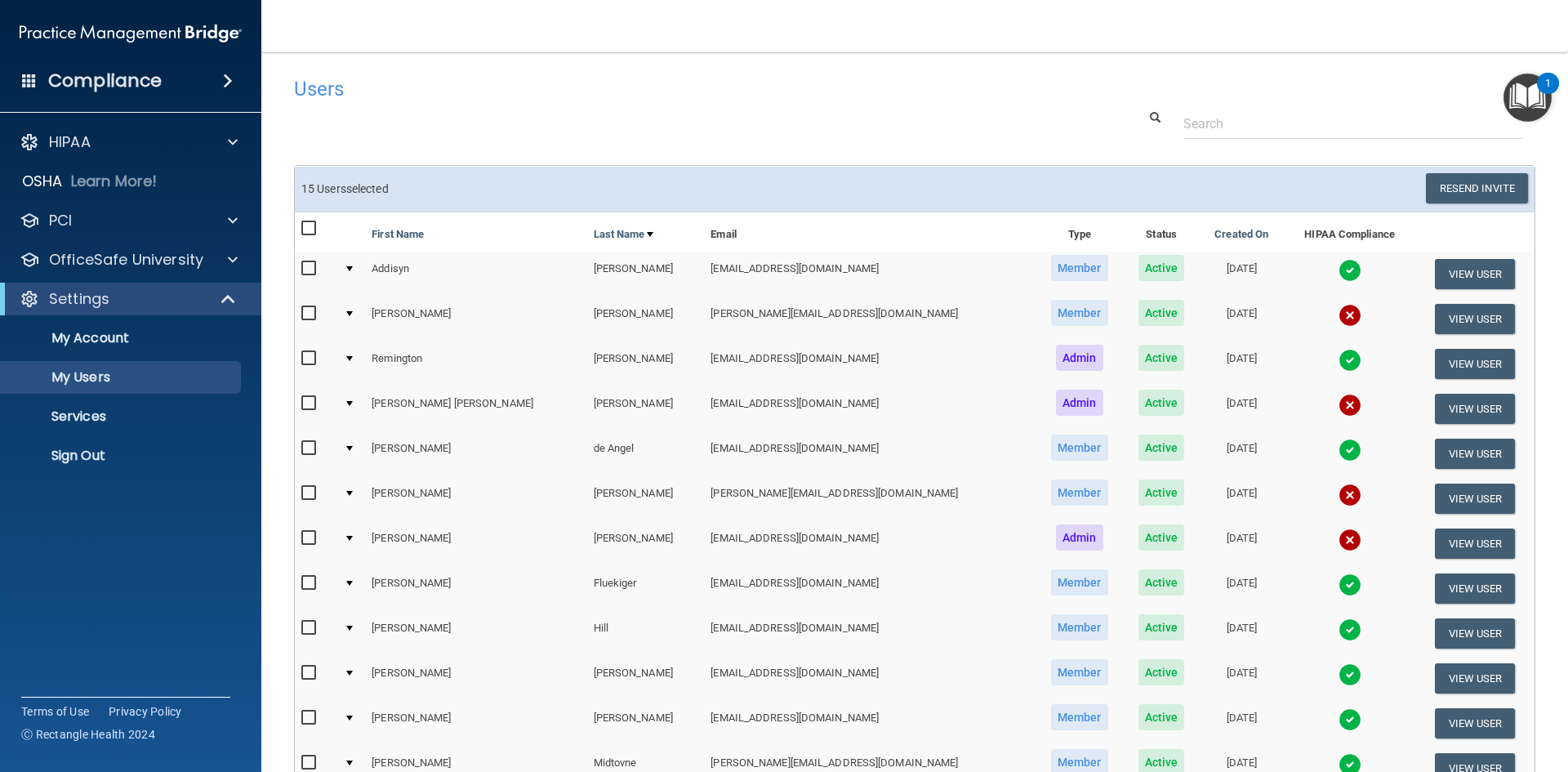
checkbox input "false"
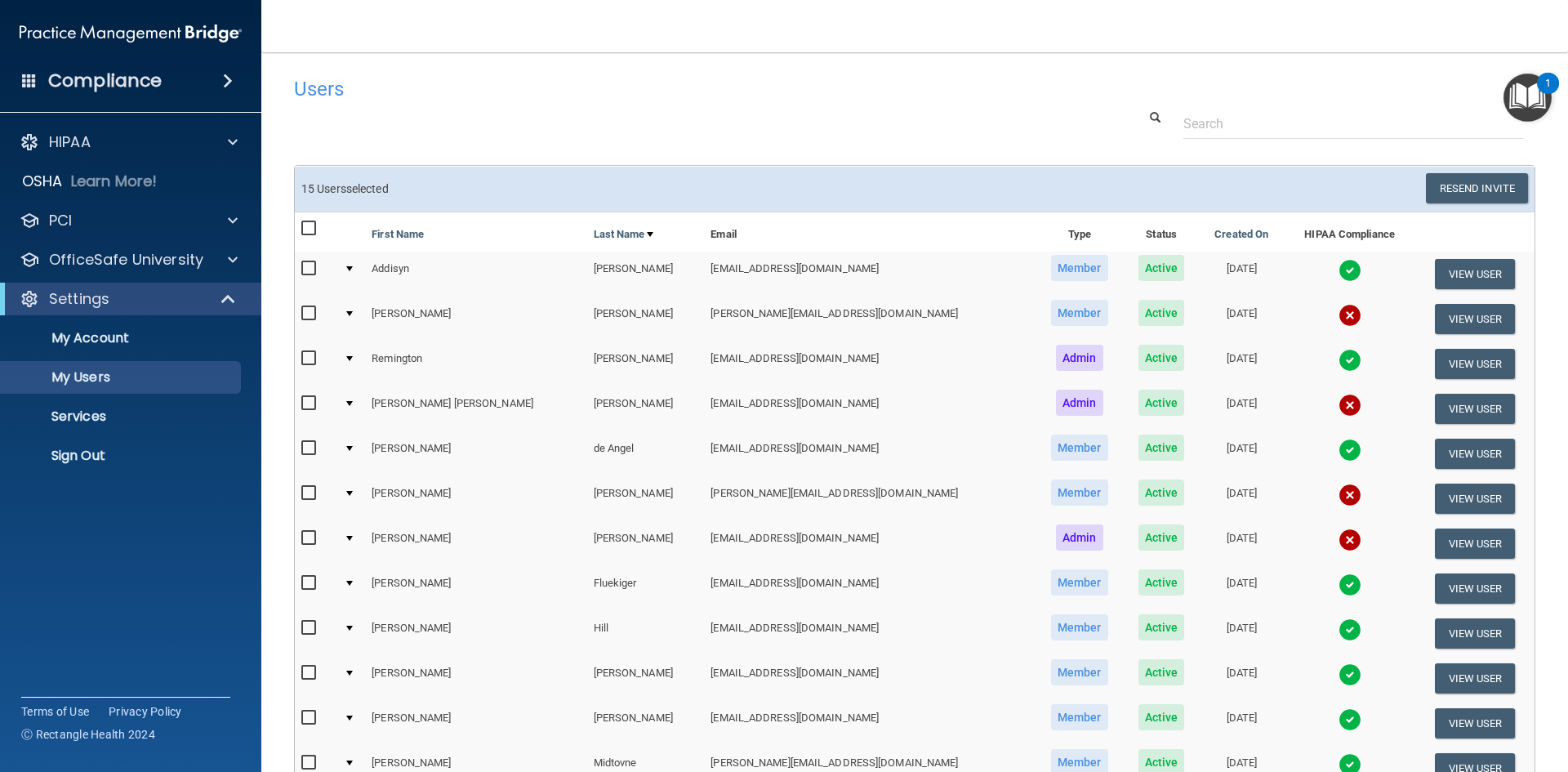
checkbox input "false"
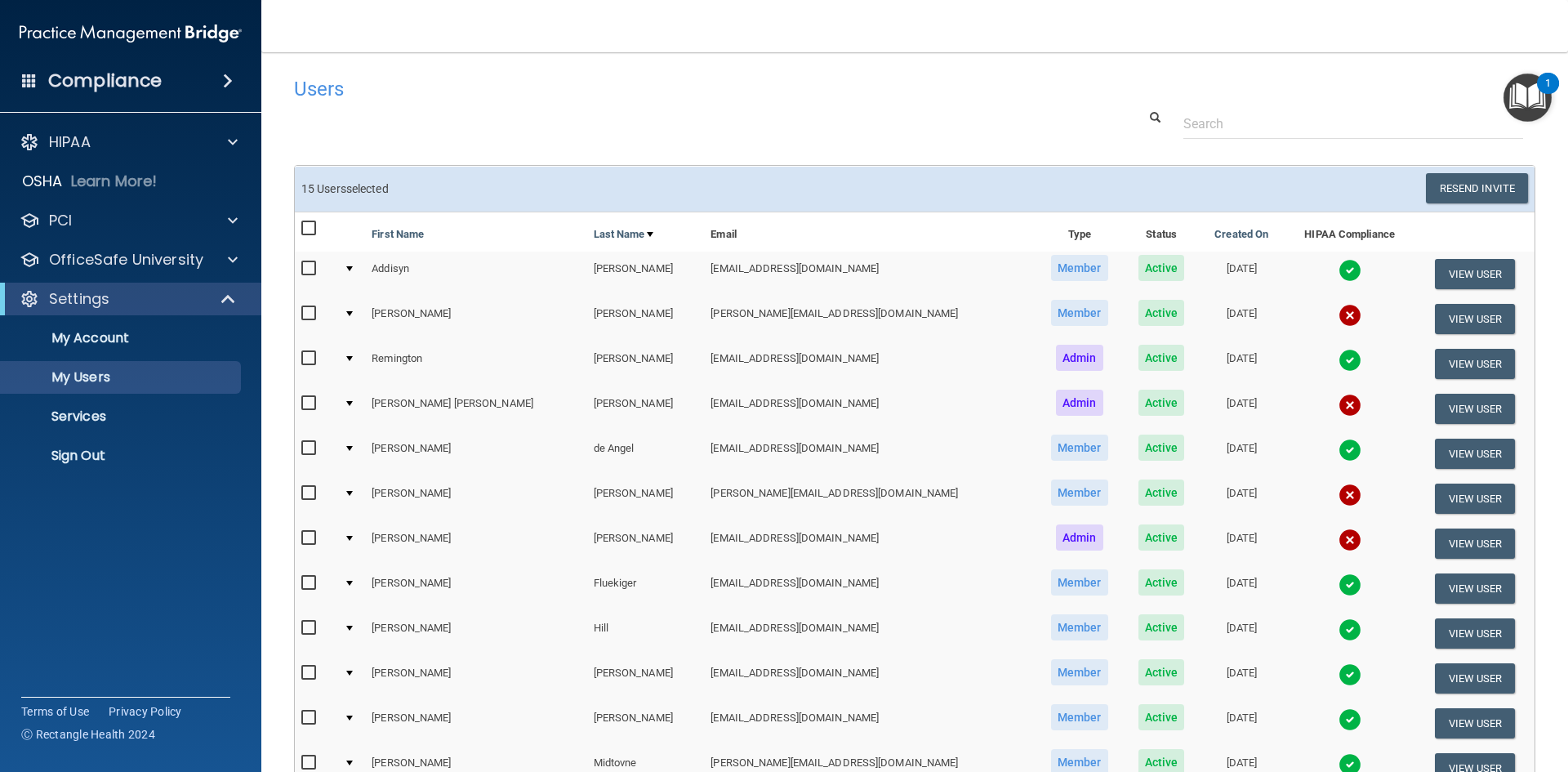
checkbox input "false"
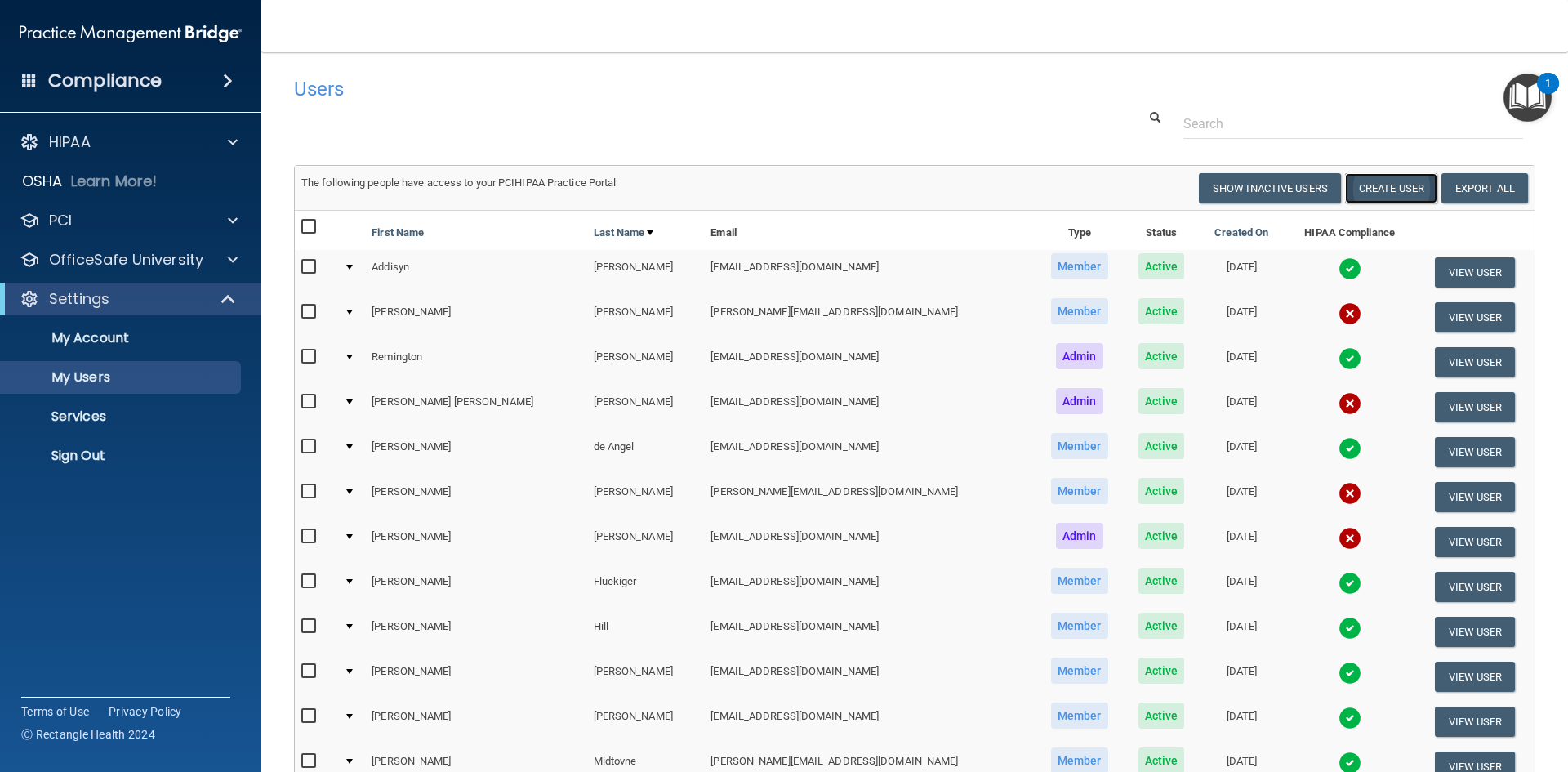
click at [1389, 199] on button "Create User" at bounding box center [1391, 188] width 93 height 31
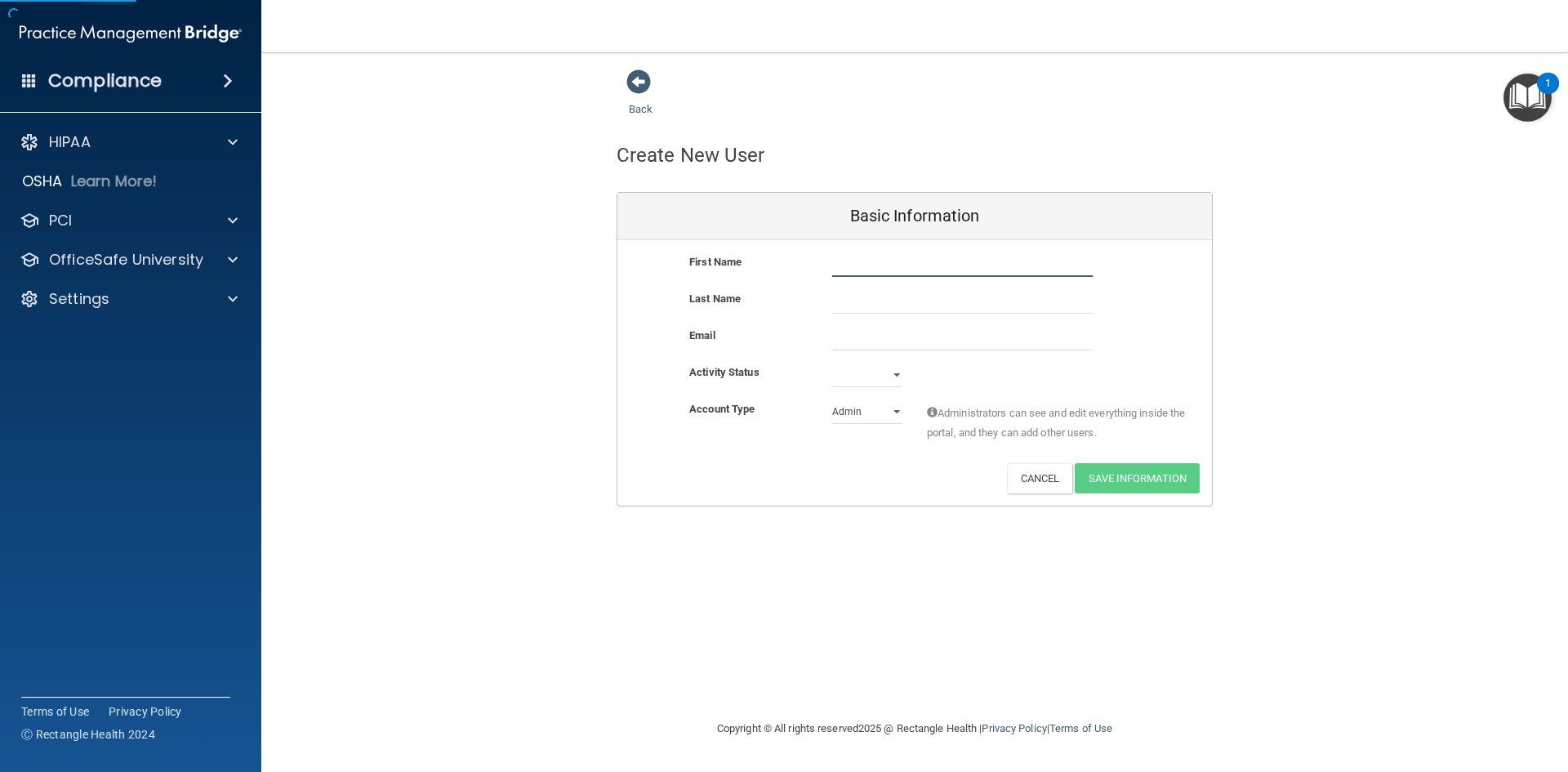
click at [905, 267] on input "text" at bounding box center [963, 265] width 261 height 24
type input "[PERSON_NAME]"
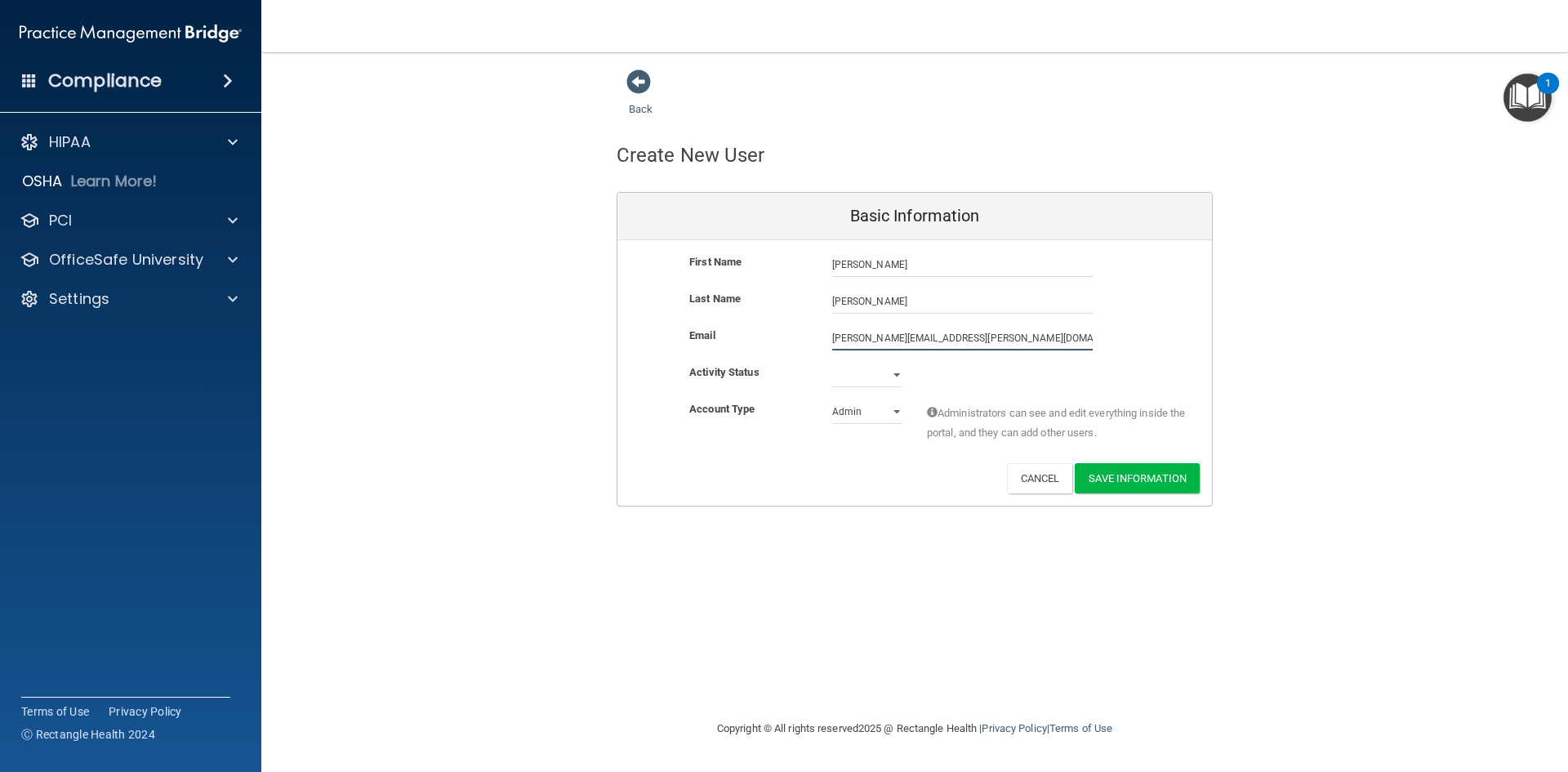
type input "[PERSON_NAME][EMAIL_ADDRESS][PERSON_NAME][DOMAIN_NAME]"
click at [882, 375] on select "Active Inactive" at bounding box center [868, 375] width 70 height 24
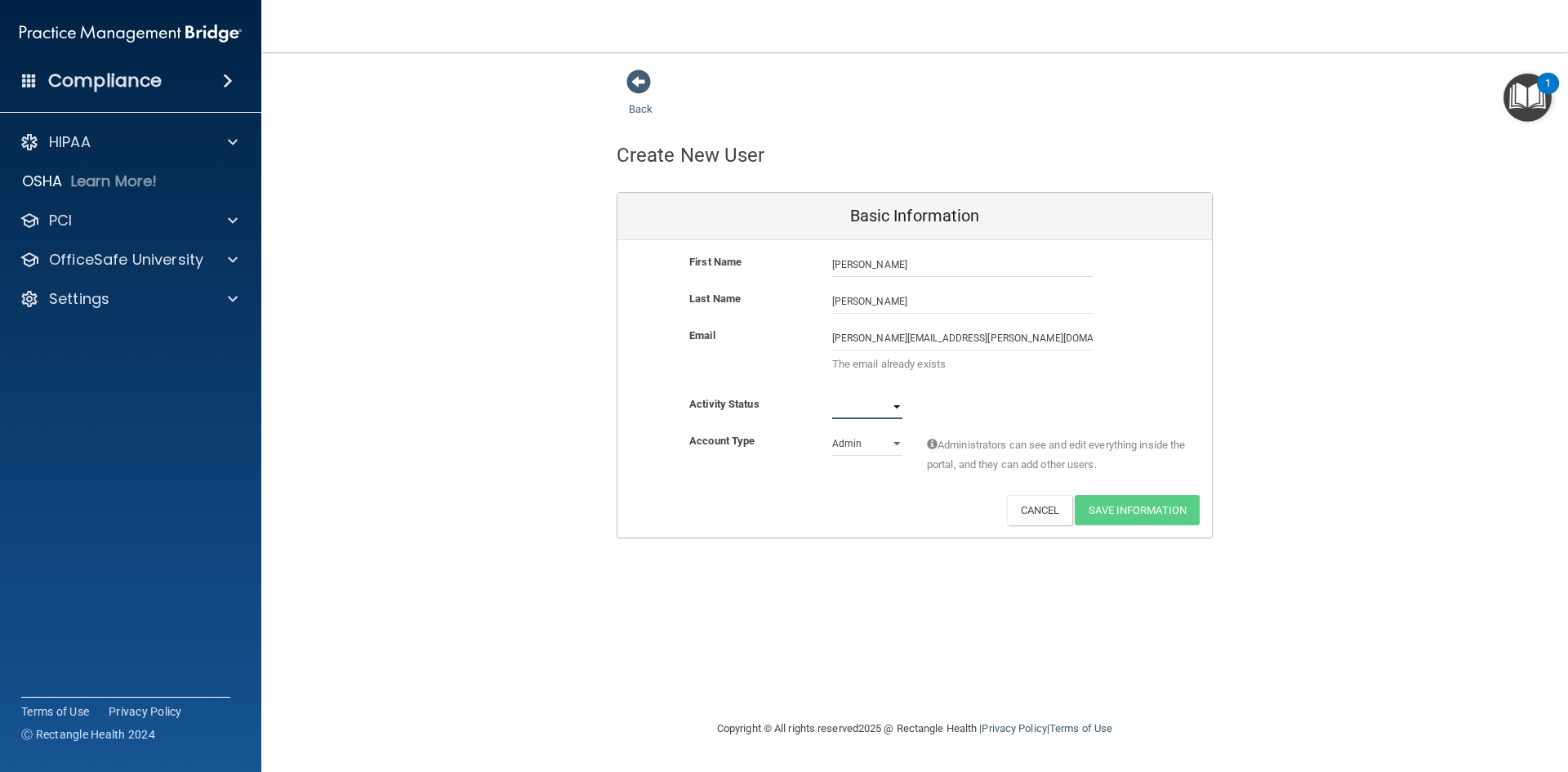
select select "active"
click at [833, 394] on select "Active Inactive" at bounding box center [868, 406] width 70 height 24
click at [862, 448] on select "Admin Member" at bounding box center [868, 443] width 70 height 24
select select "practice_member"
click at [833, 431] on select "Admin Member" at bounding box center [868, 443] width 70 height 24
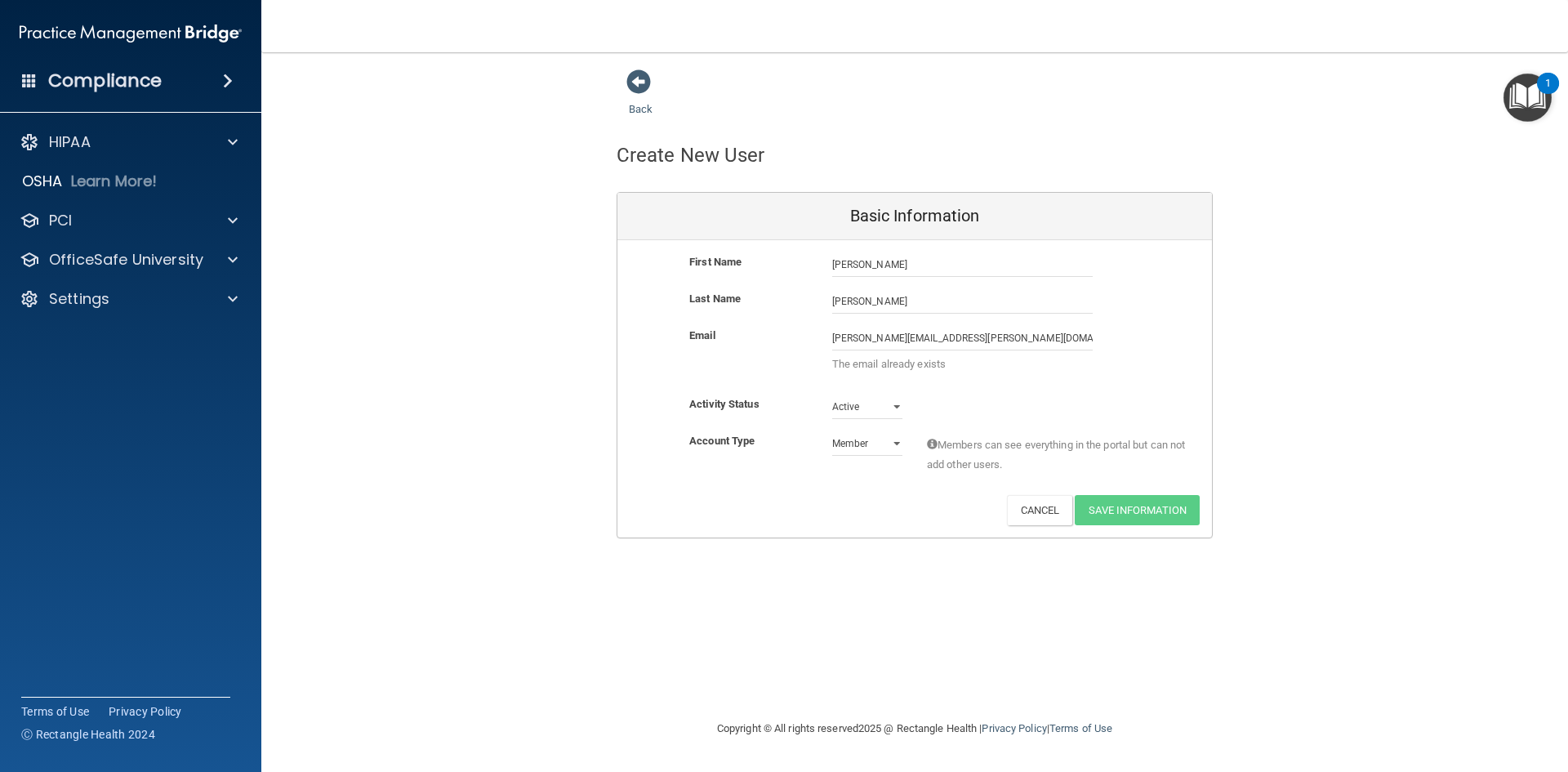
click at [890, 587] on div "Back Create New User Basic Information First Name [PERSON_NAME] [PERSON_NAME] L…" at bounding box center [915, 385] width 1241 height 634
click at [889, 461] on div "Account Type Practice Member Admin Member Financial Institution Business Associ…" at bounding box center [915, 457] width 595 height 52
click at [920, 264] on input "[PERSON_NAME]" at bounding box center [963, 265] width 261 height 24
click at [919, 294] on input "[PERSON_NAME]" at bounding box center [963, 302] width 261 height 24
click at [946, 366] on p "The email already exists" at bounding box center [963, 364] width 261 height 19
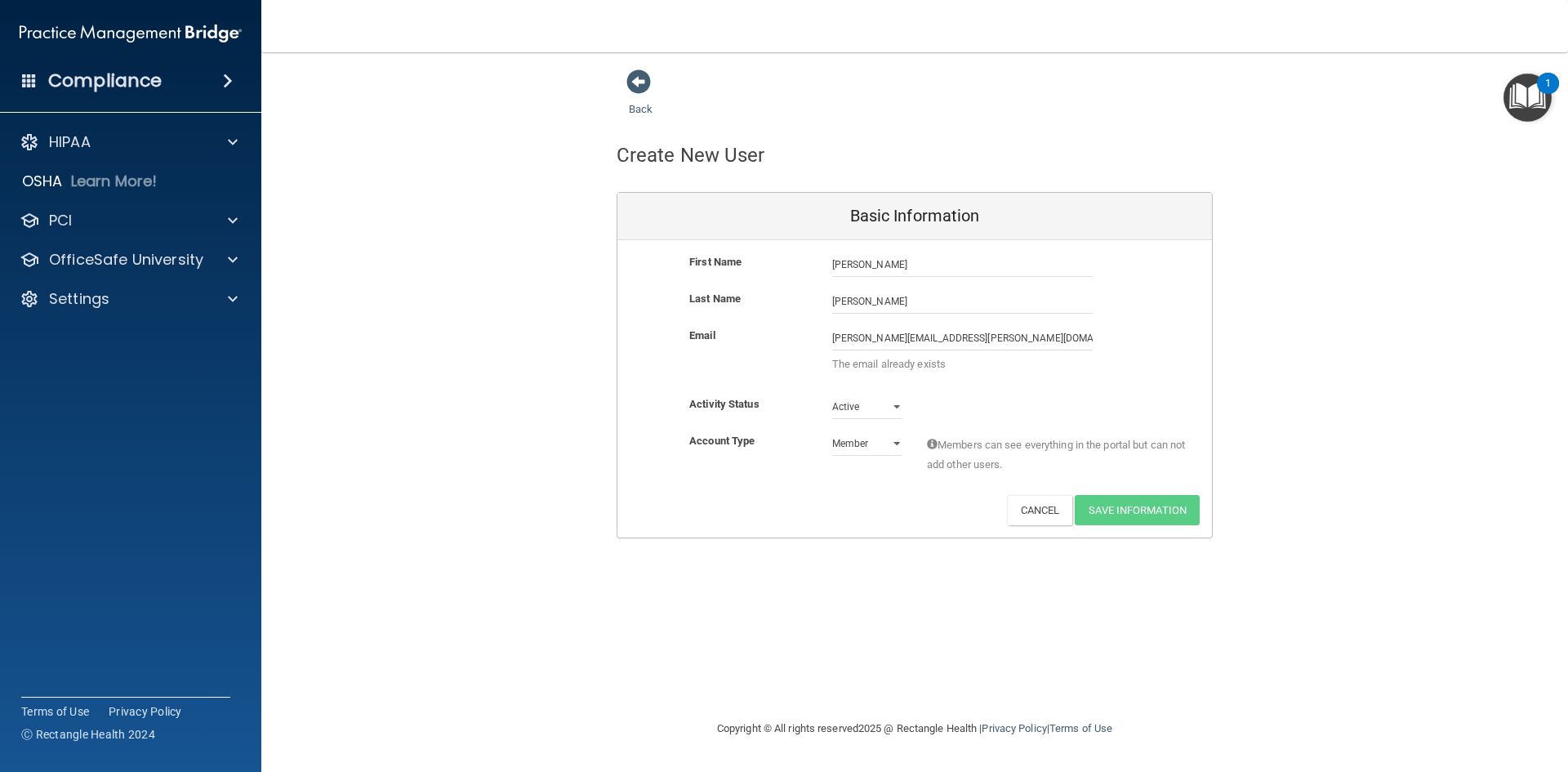
click at [965, 397] on div "Activity Status Active Active Inactive" at bounding box center [915, 406] width 595 height 24
click at [1045, 384] on div "Email [PERSON_NAME][EMAIL_ADDRESS][PERSON_NAME][DOMAIN_NAME] [PERSON_NAME][EMAI…" at bounding box center [915, 360] width 595 height 68
click at [1061, 522] on button "Cancel" at bounding box center [1041, 510] width 67 height 31
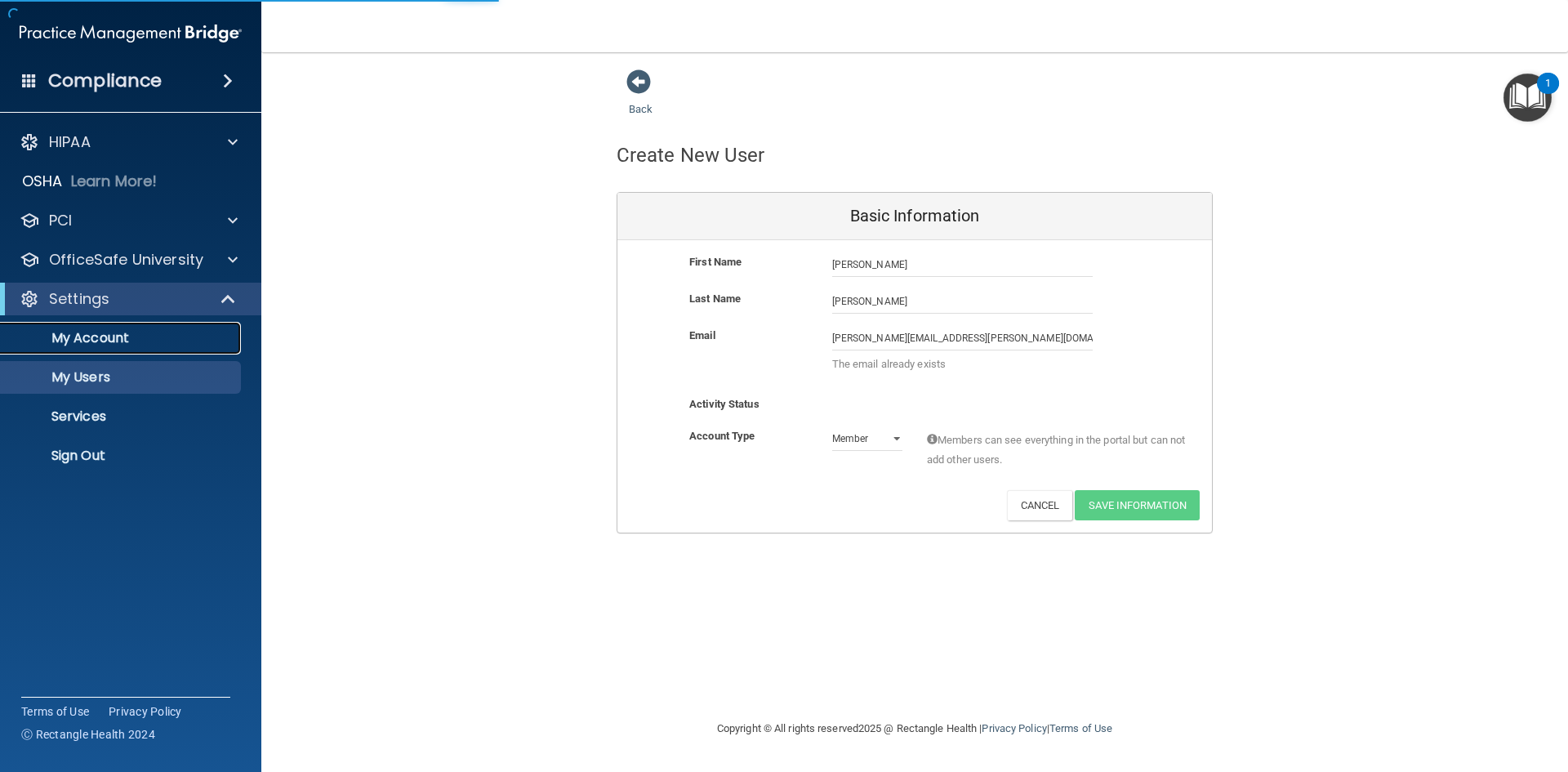
select select "20"
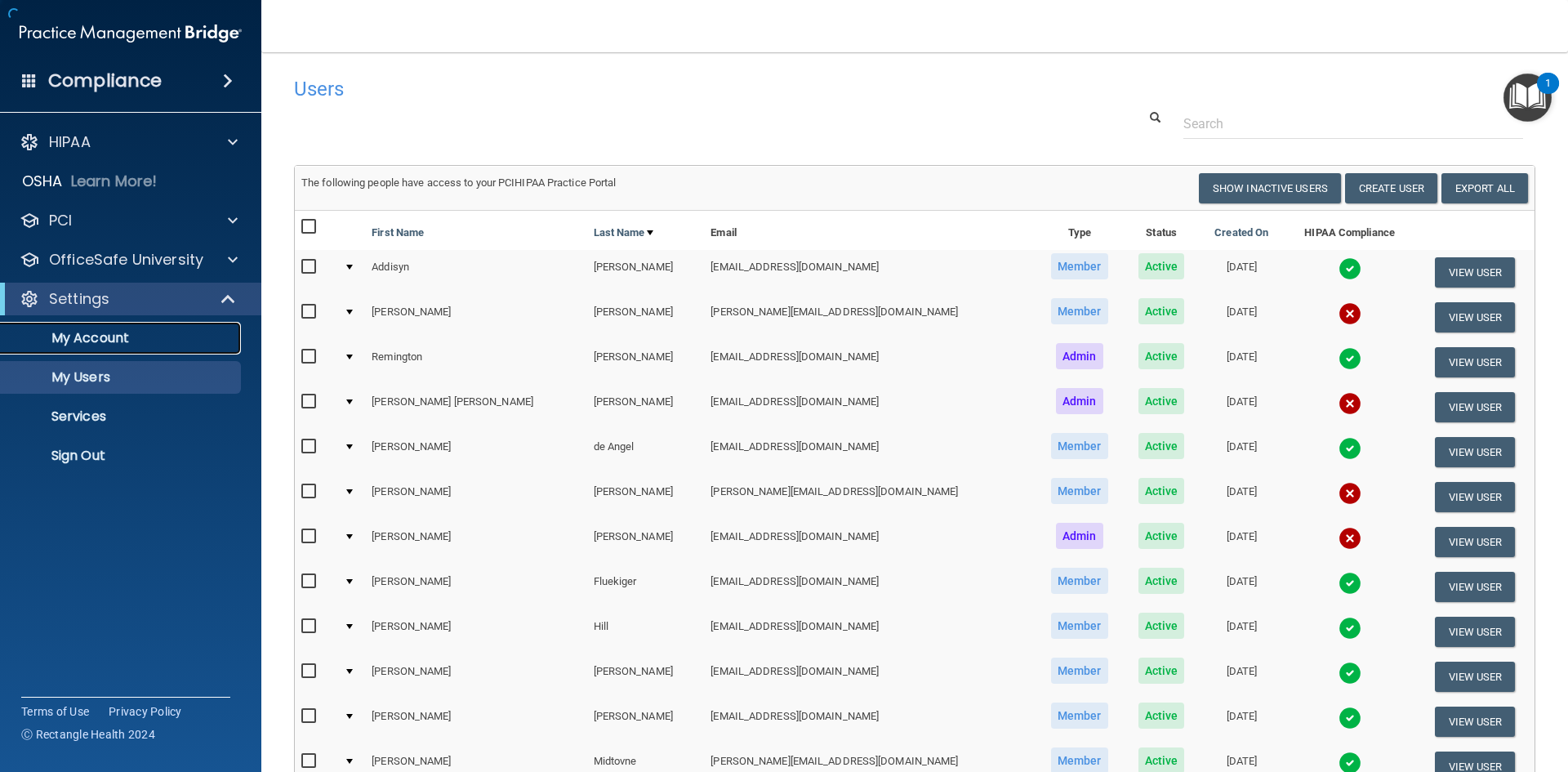
click at [94, 340] on p "My Account" at bounding box center [121, 339] width 223 height 17
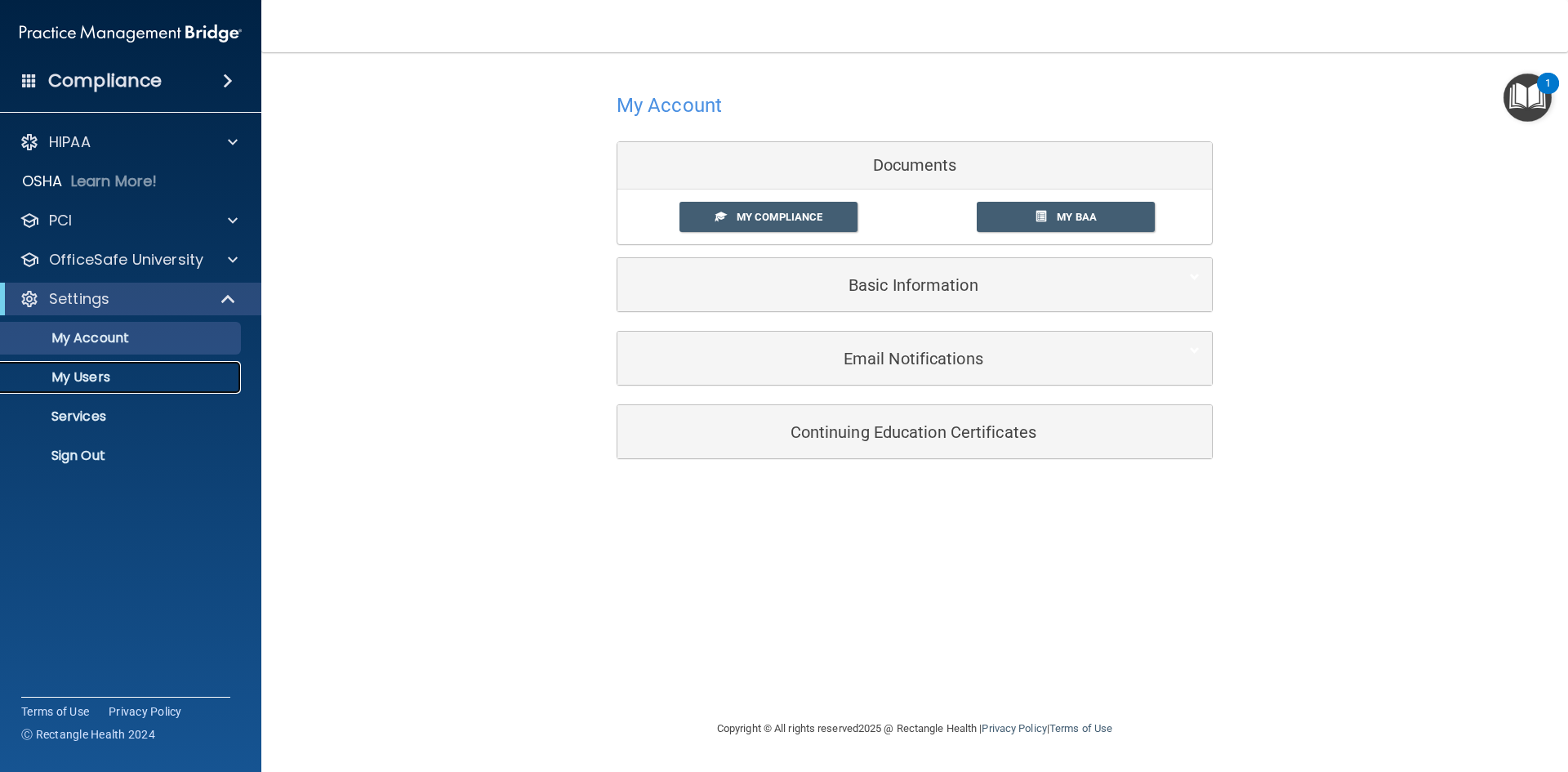
click at [87, 381] on p "My Users" at bounding box center [121, 378] width 223 height 17
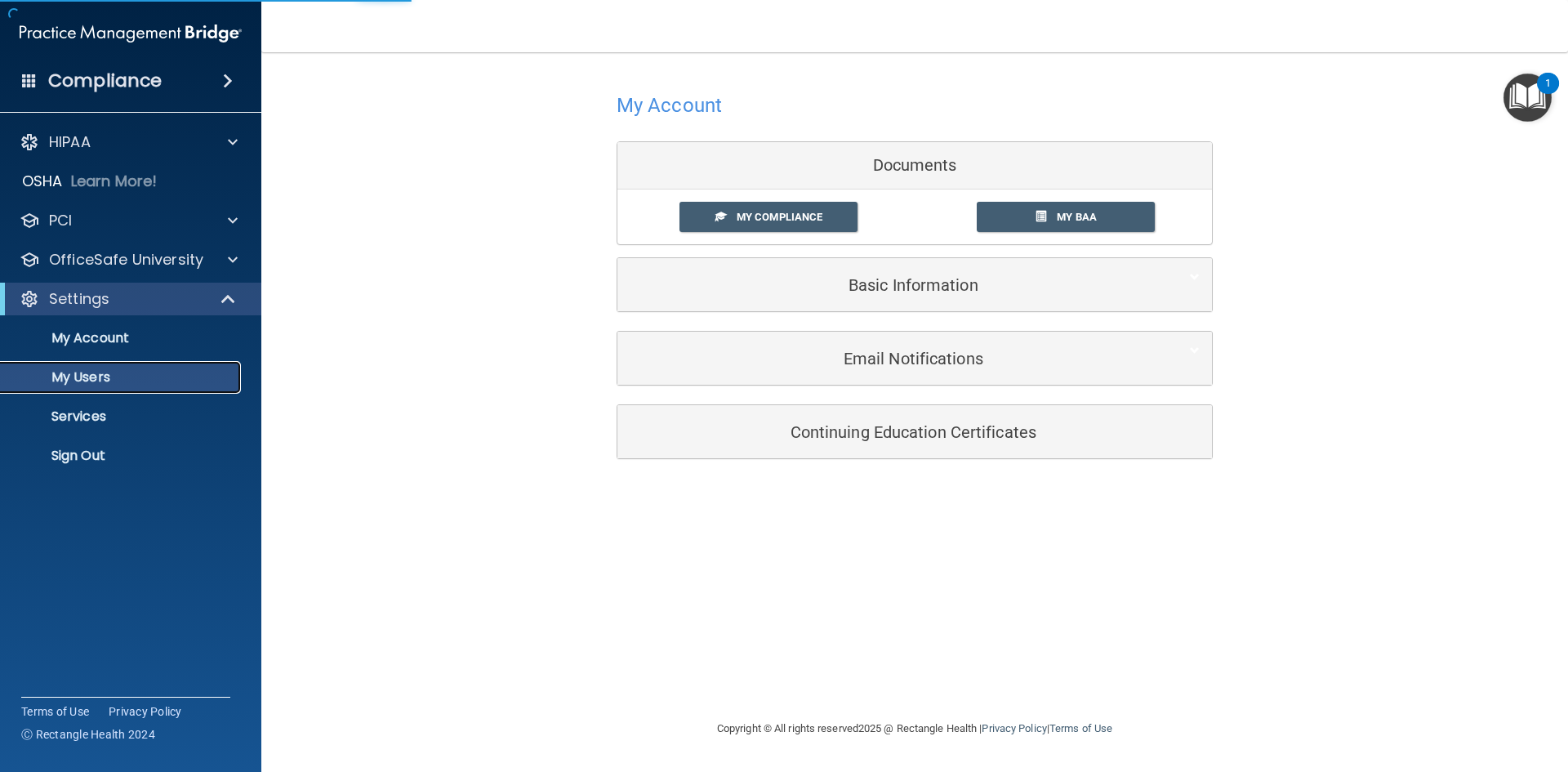
select select "20"
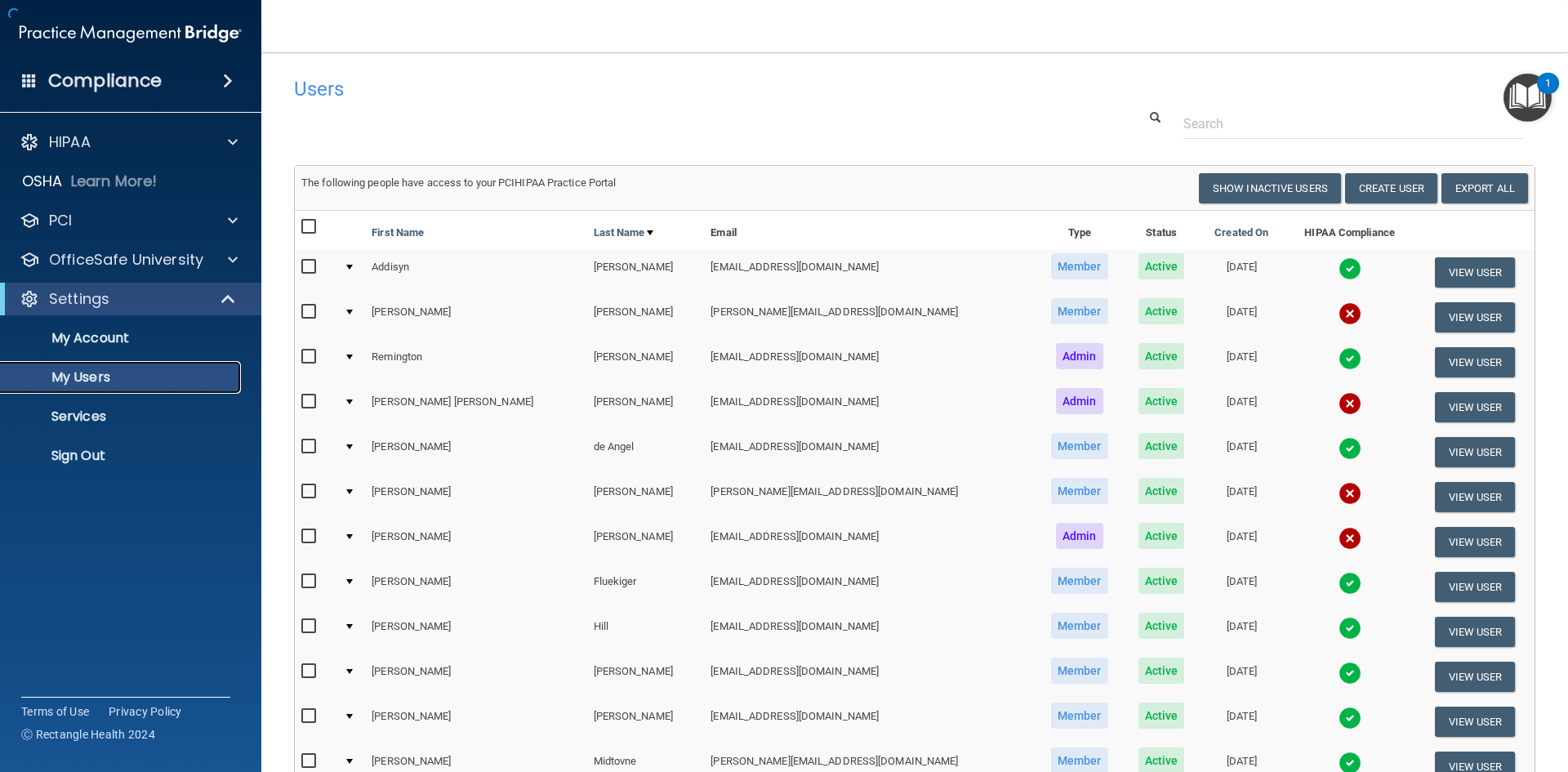
click at [87, 381] on p "My Users" at bounding box center [121, 378] width 223 height 17
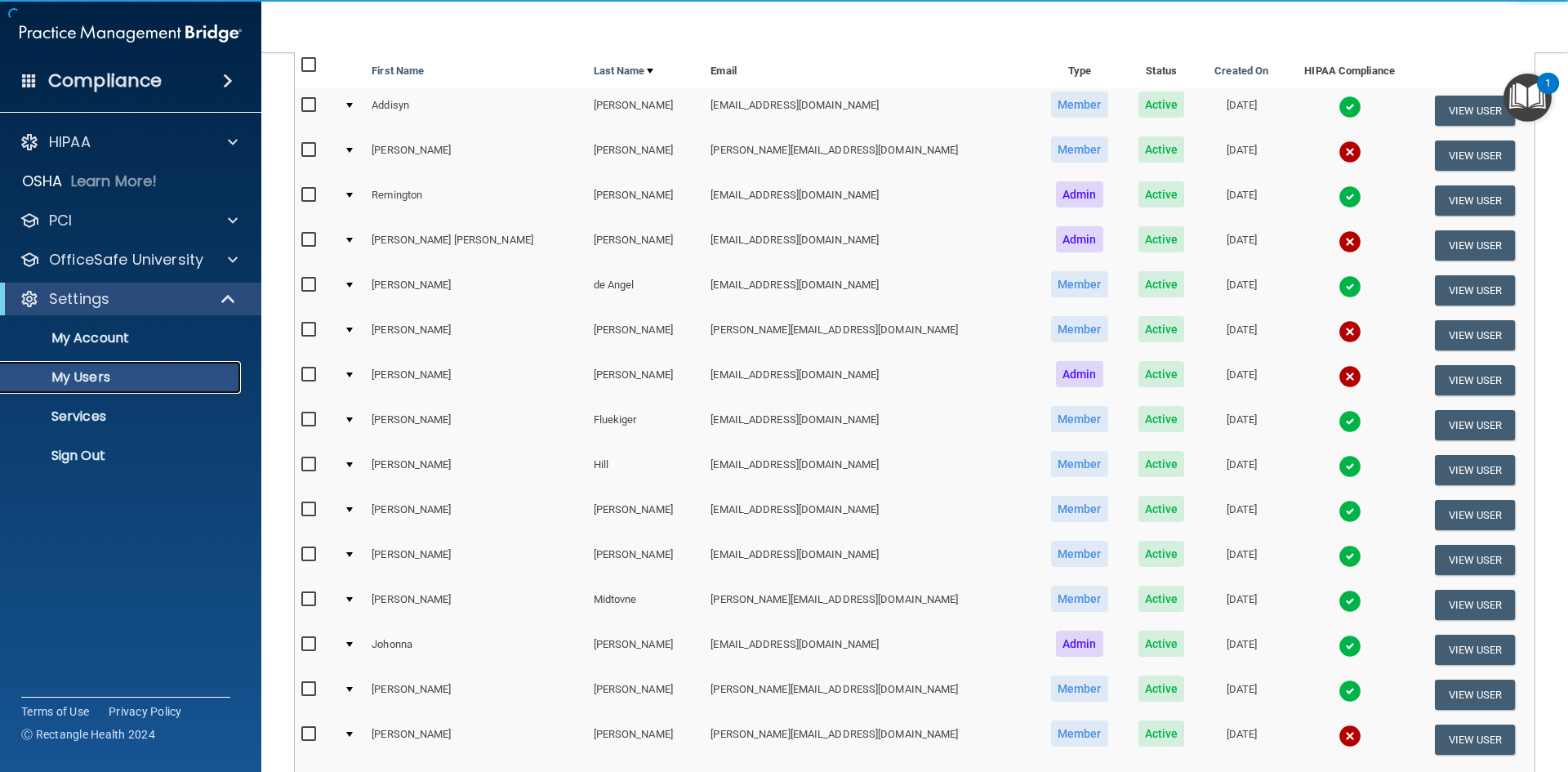
scroll to position [164, 0]
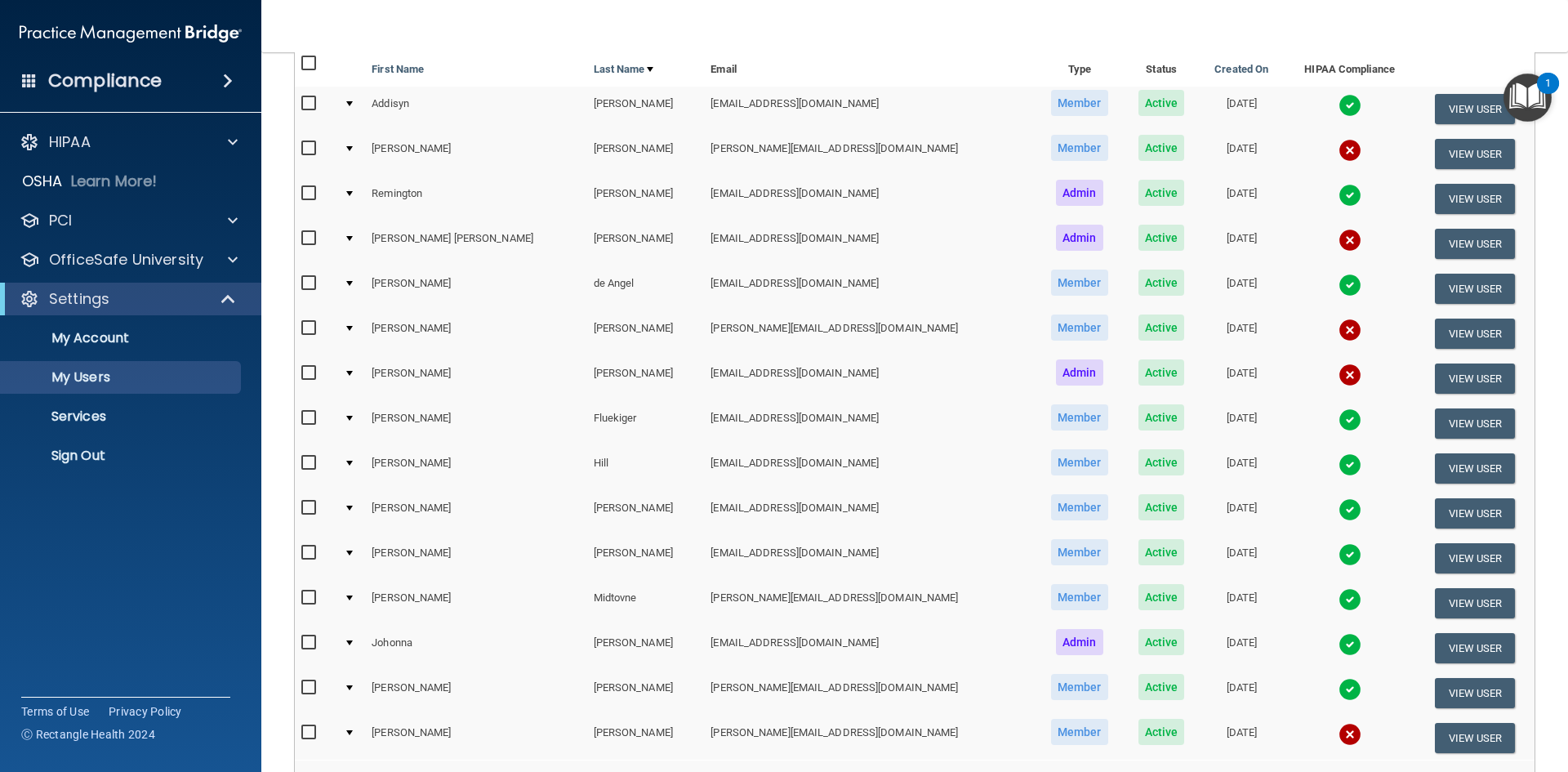
click at [352, 327] on div at bounding box center [349, 328] width 6 height 5
click at [1439, 331] on button "View User" at bounding box center [1475, 333] width 80 height 31
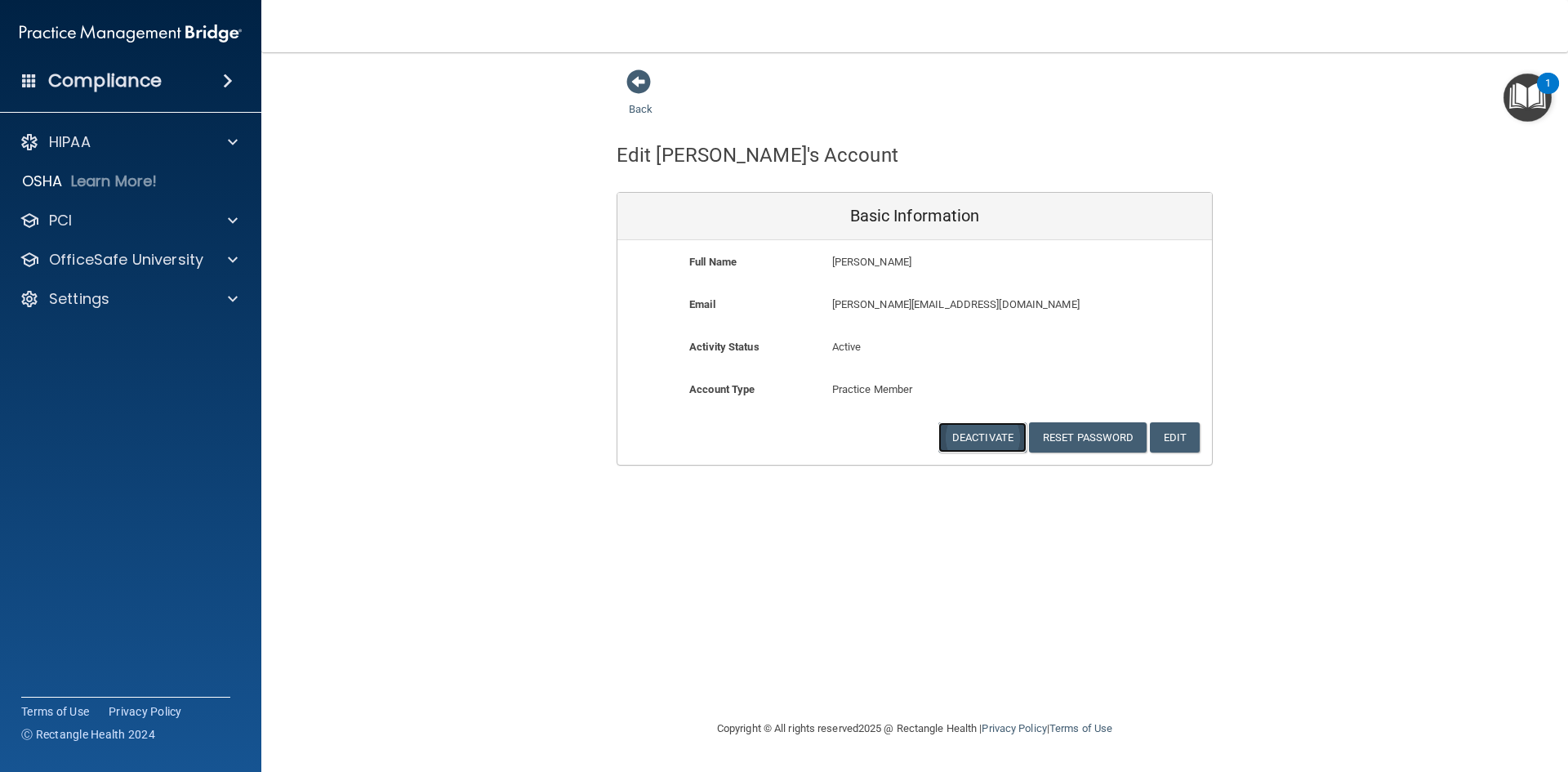
click at [971, 443] on button "Deactivate" at bounding box center [982, 438] width 88 height 31
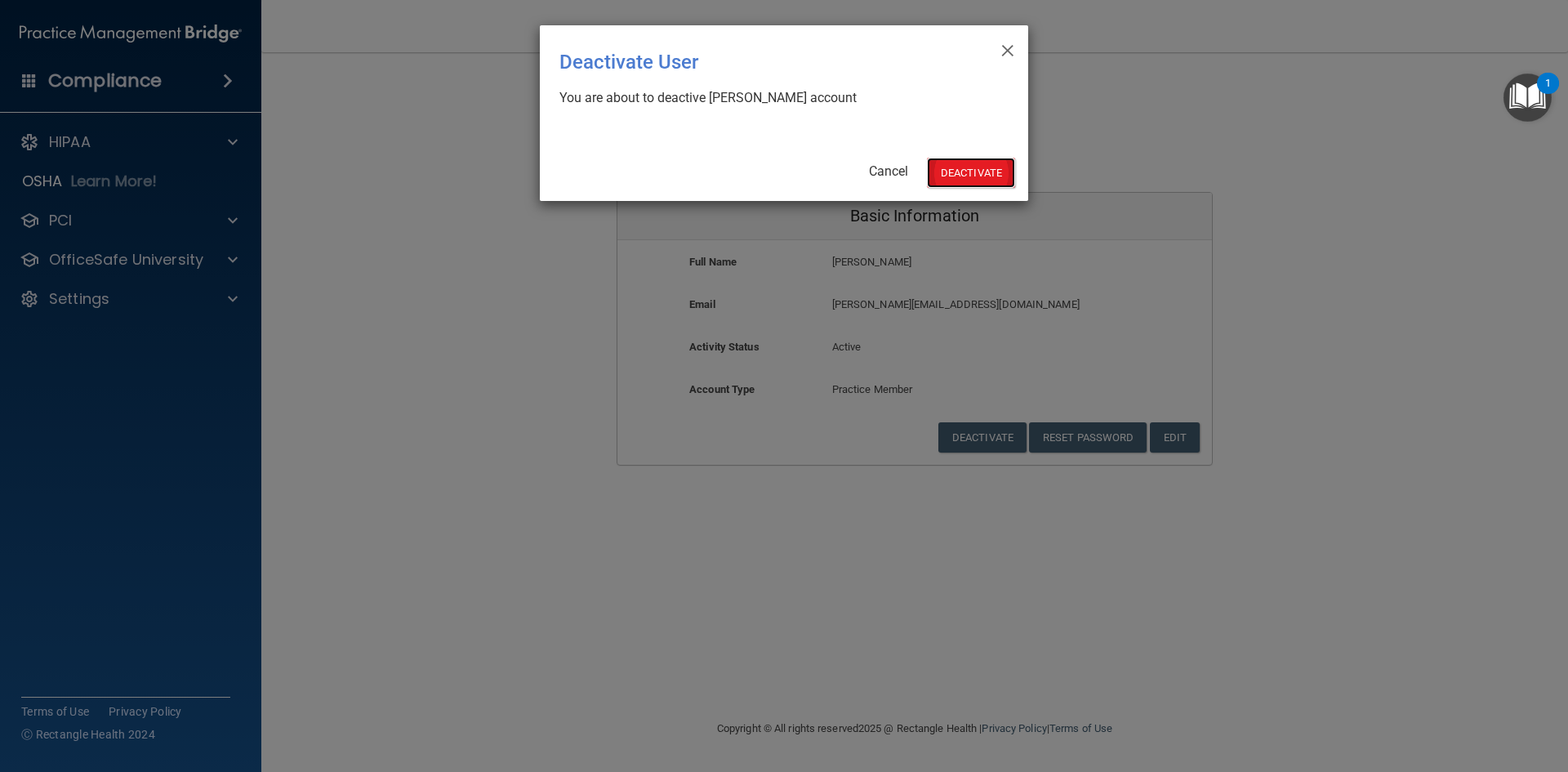
click at [951, 164] on button "Deactivate" at bounding box center [970, 172] width 88 height 31
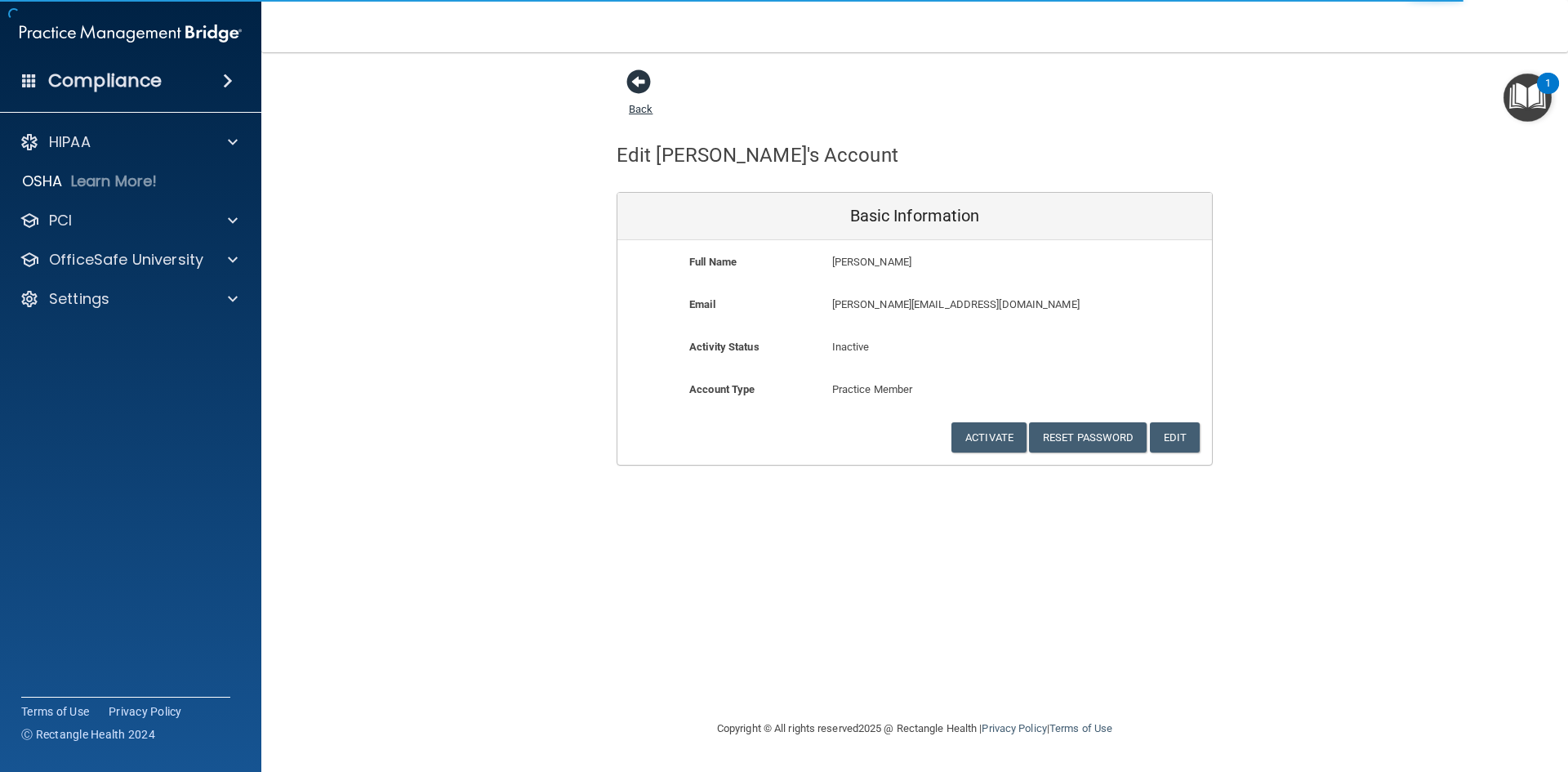
click at [629, 88] on span at bounding box center [638, 81] width 24 height 24
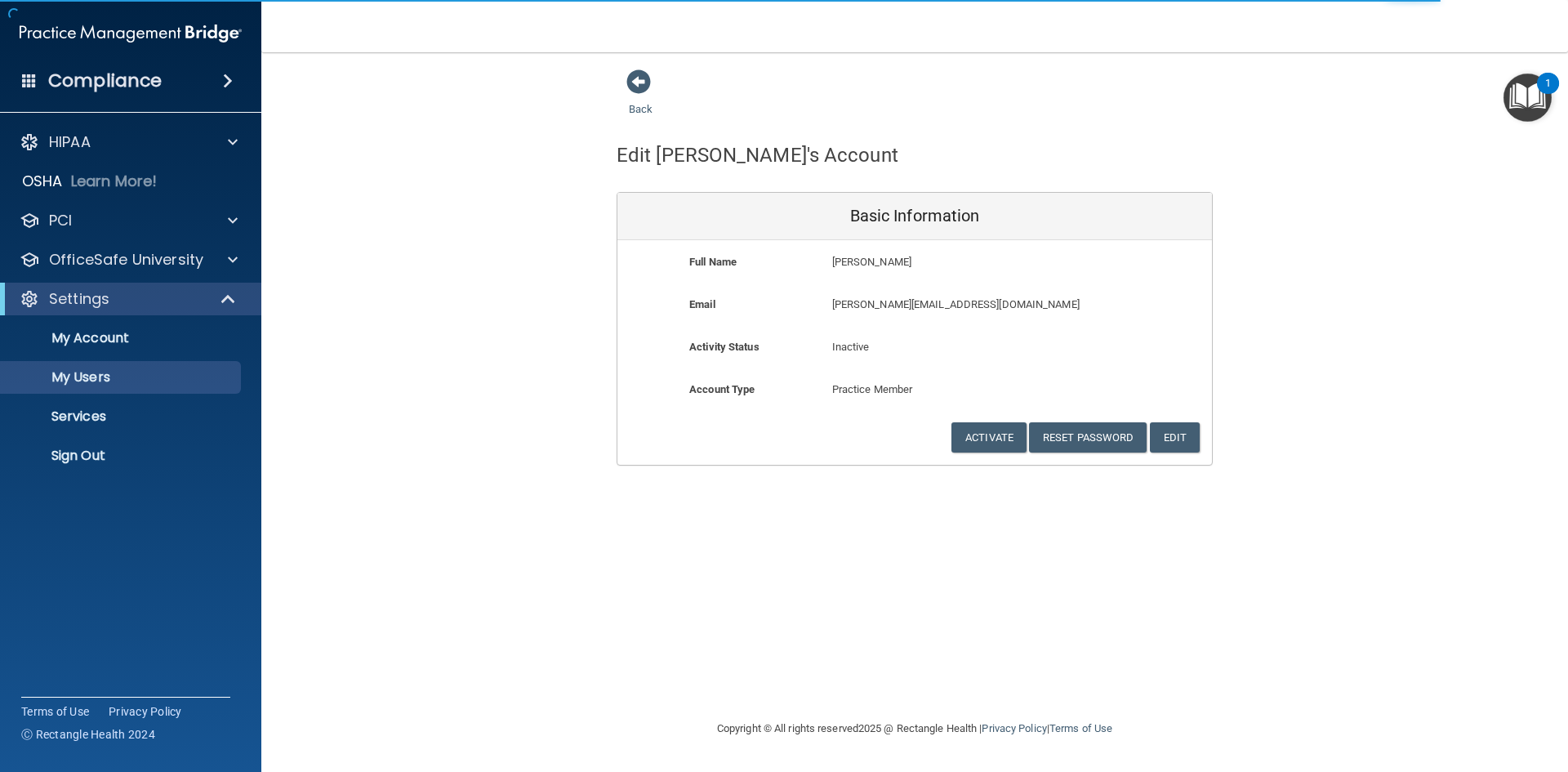
select select "20"
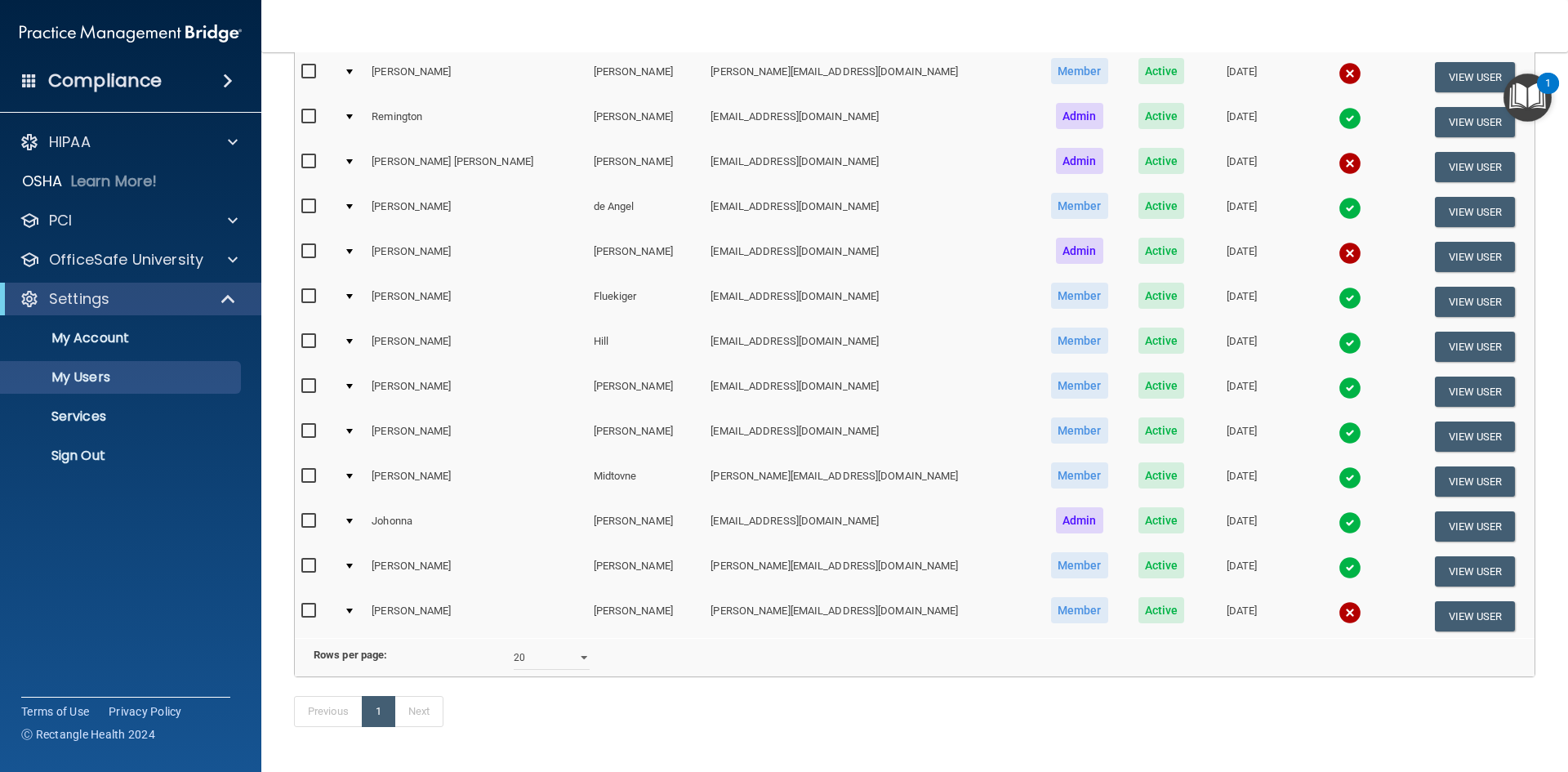
scroll to position [311, 0]
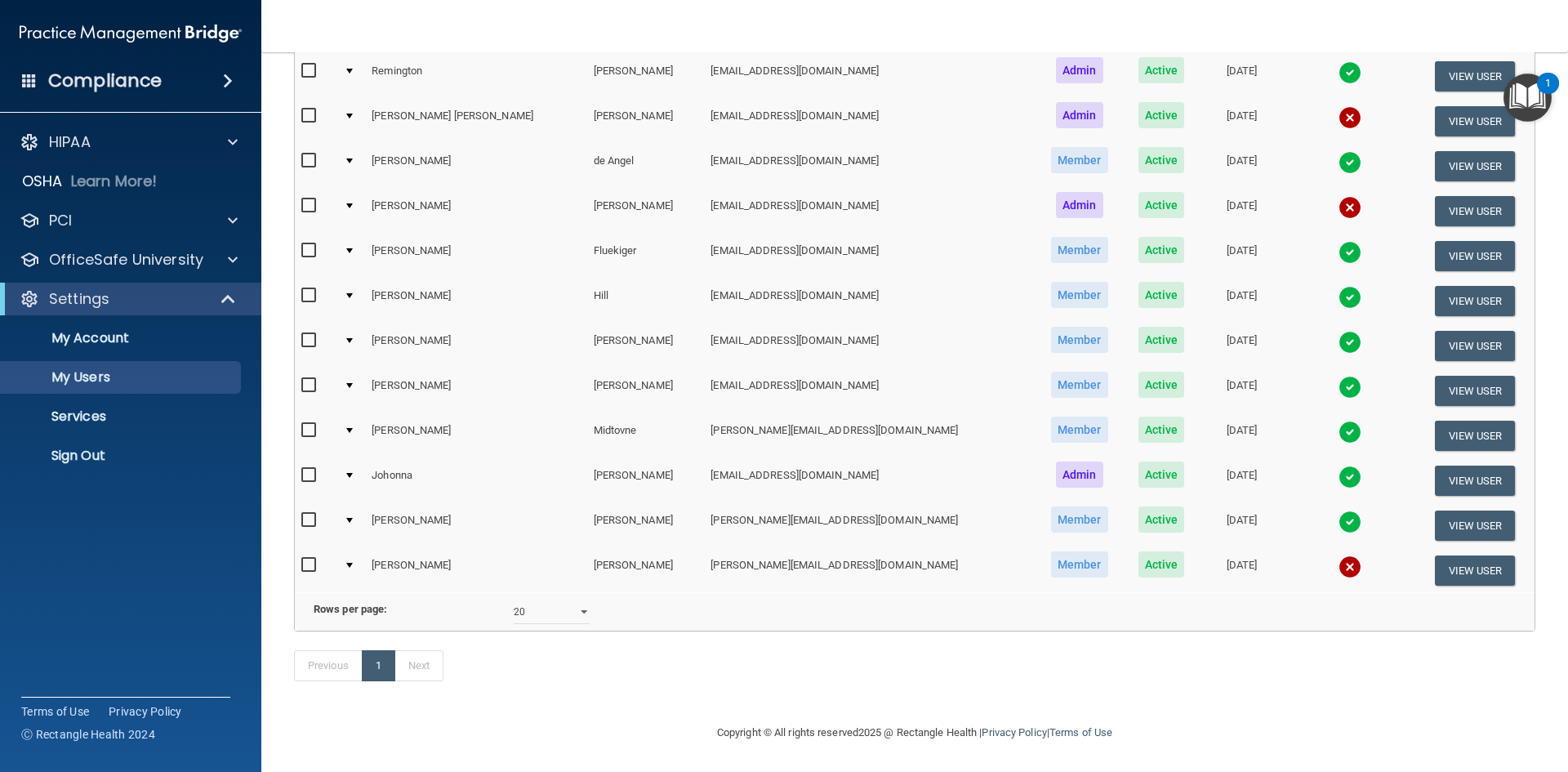
click at [352, 279] on td at bounding box center [352, 301] width 28 height 45
click at [352, 293] on div at bounding box center [349, 295] width 6 height 5
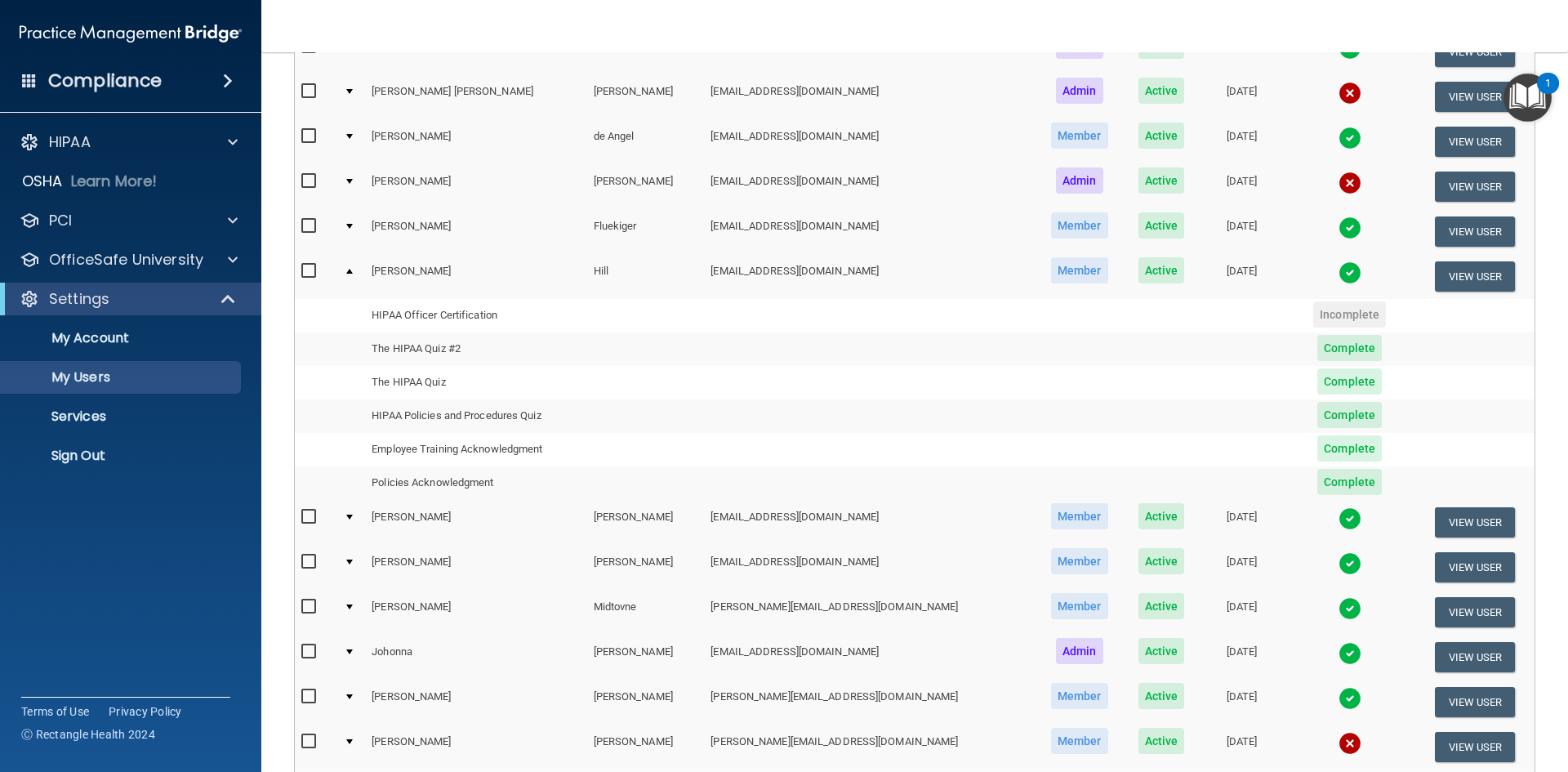
click at [352, 272] on div at bounding box center [349, 271] width 6 height 5
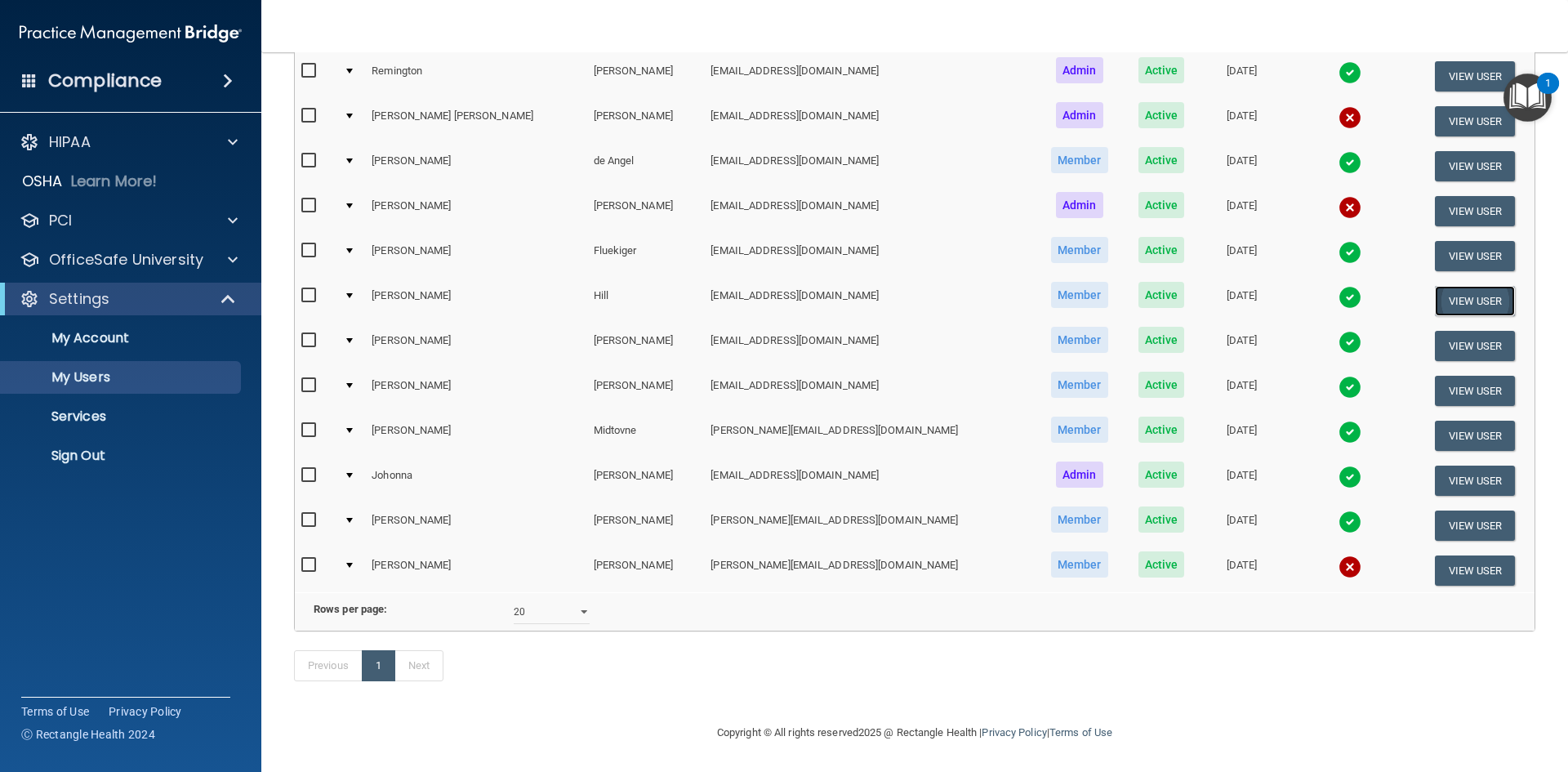
click at [1441, 286] on button "View User" at bounding box center [1475, 301] width 80 height 31
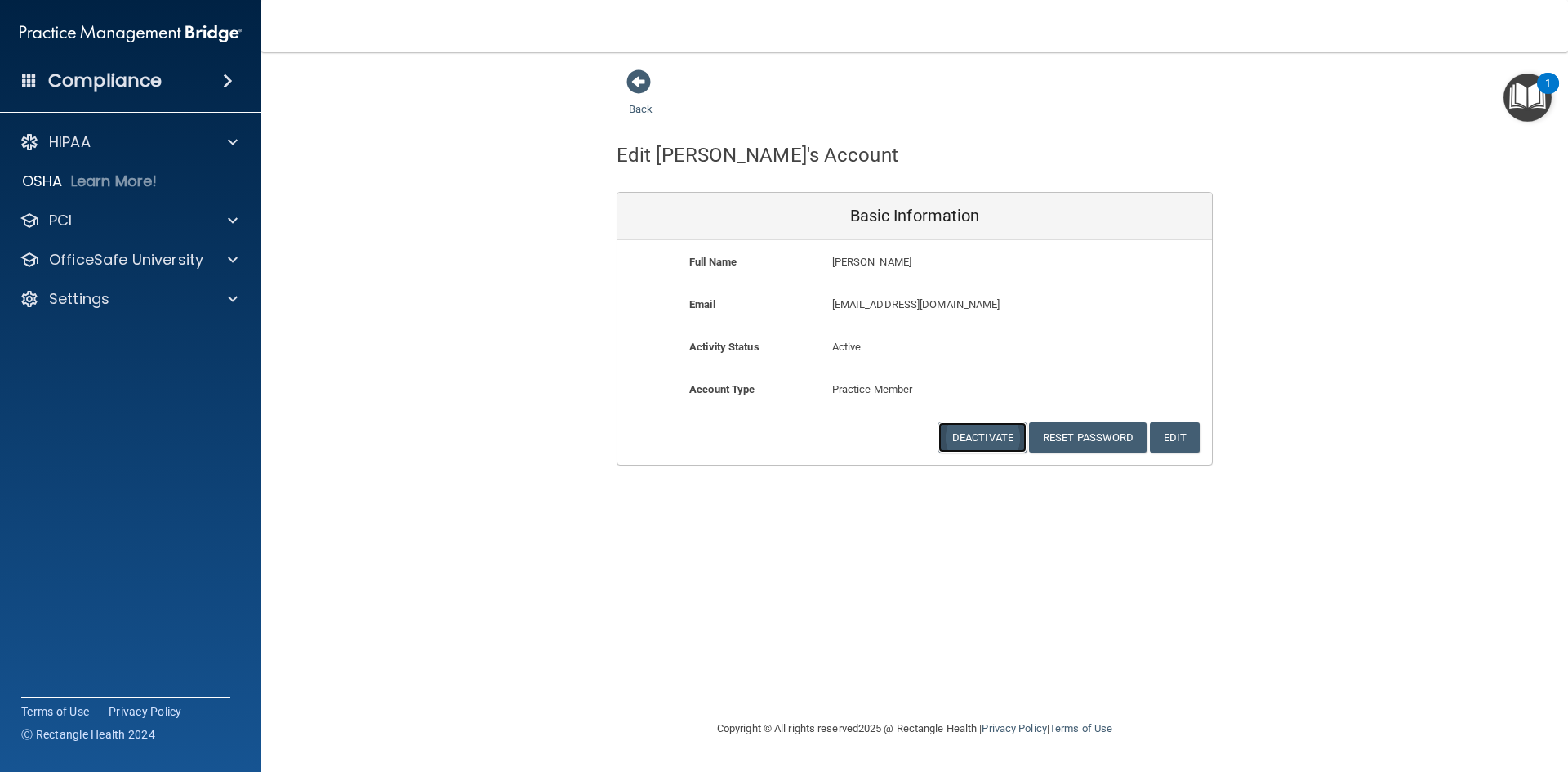
click at [975, 433] on button "Deactivate" at bounding box center [982, 438] width 88 height 31
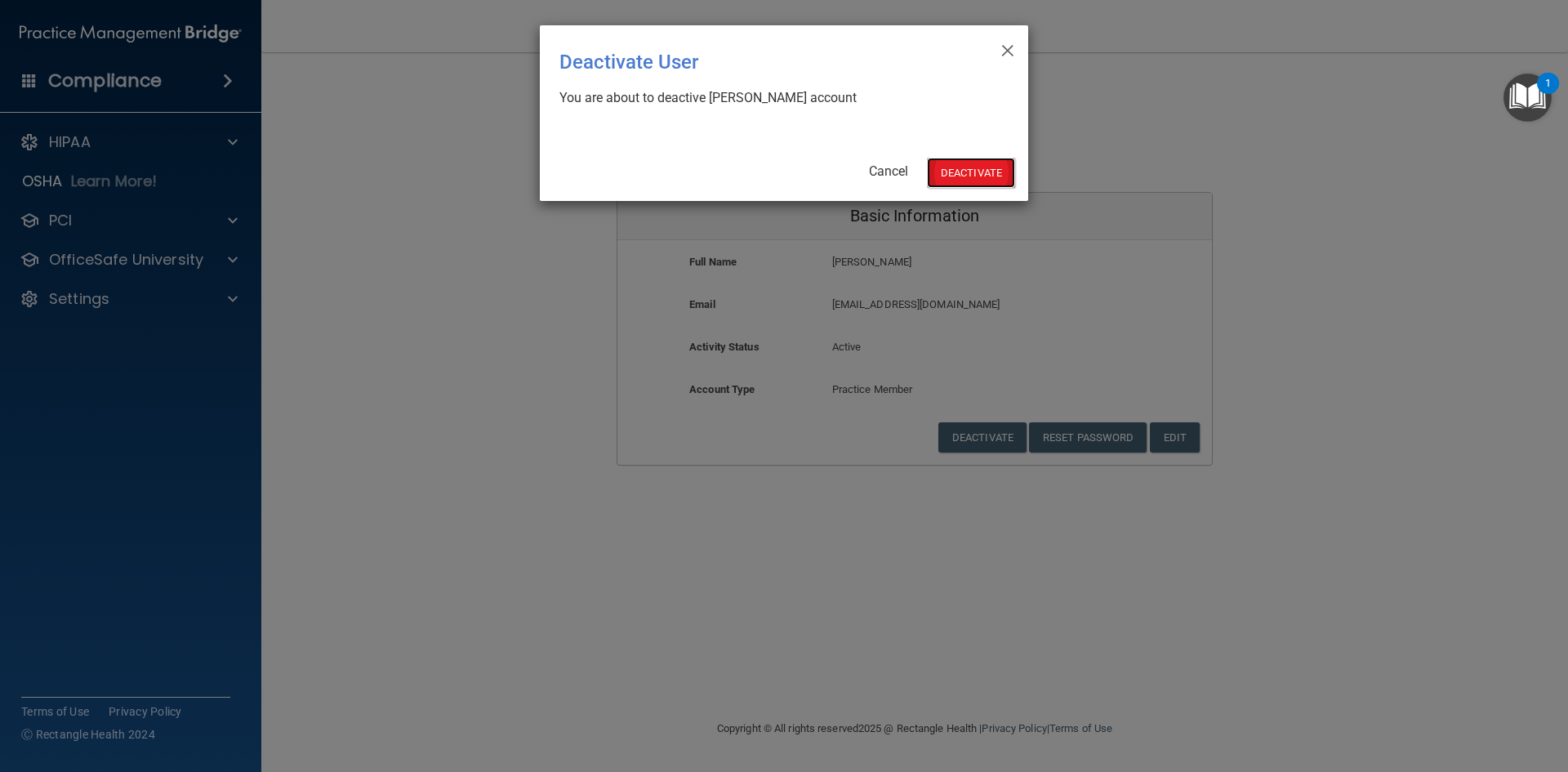
click at [967, 177] on button "Deactivate" at bounding box center [970, 172] width 88 height 31
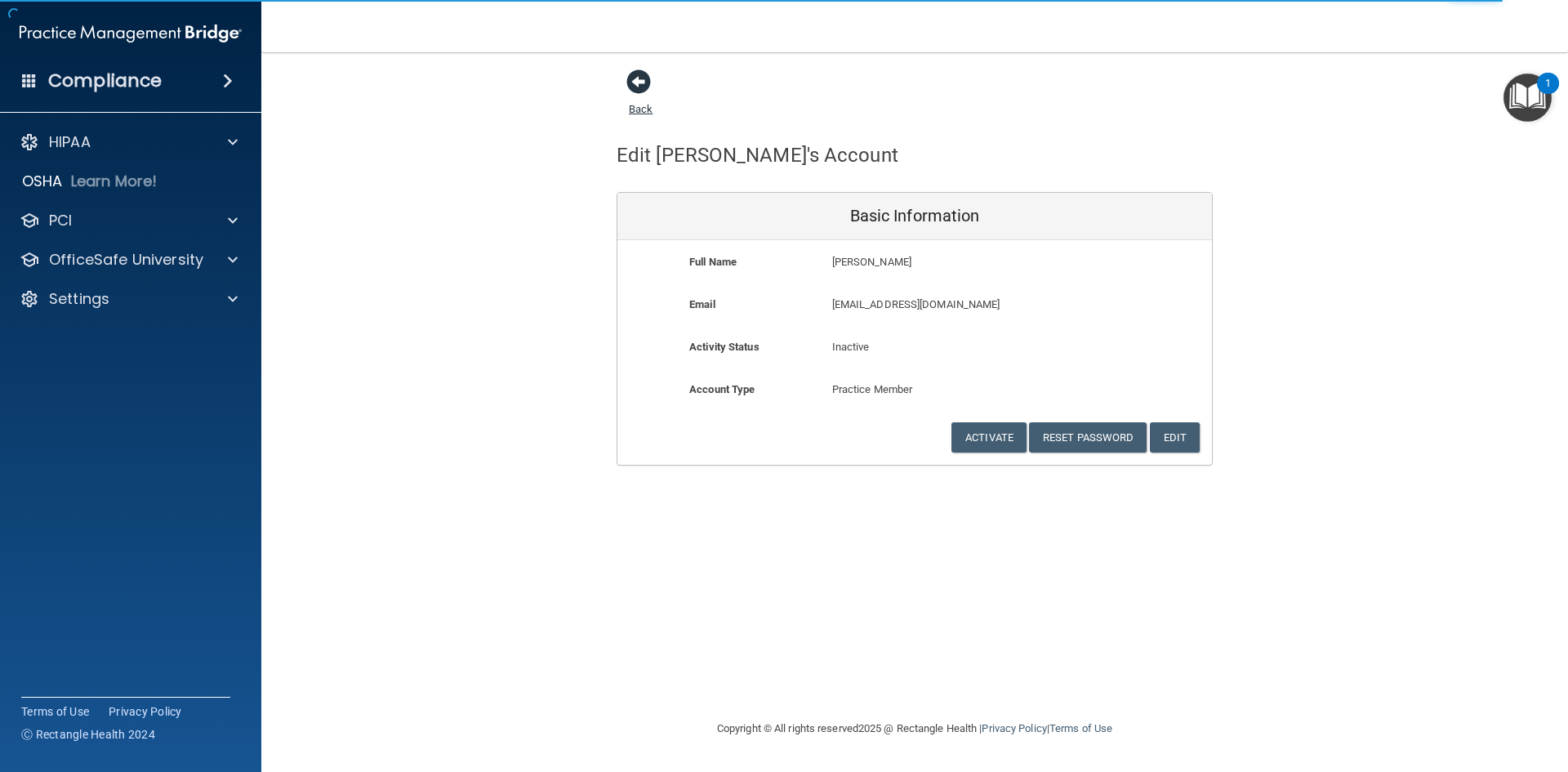
click at [644, 81] on span at bounding box center [638, 81] width 24 height 24
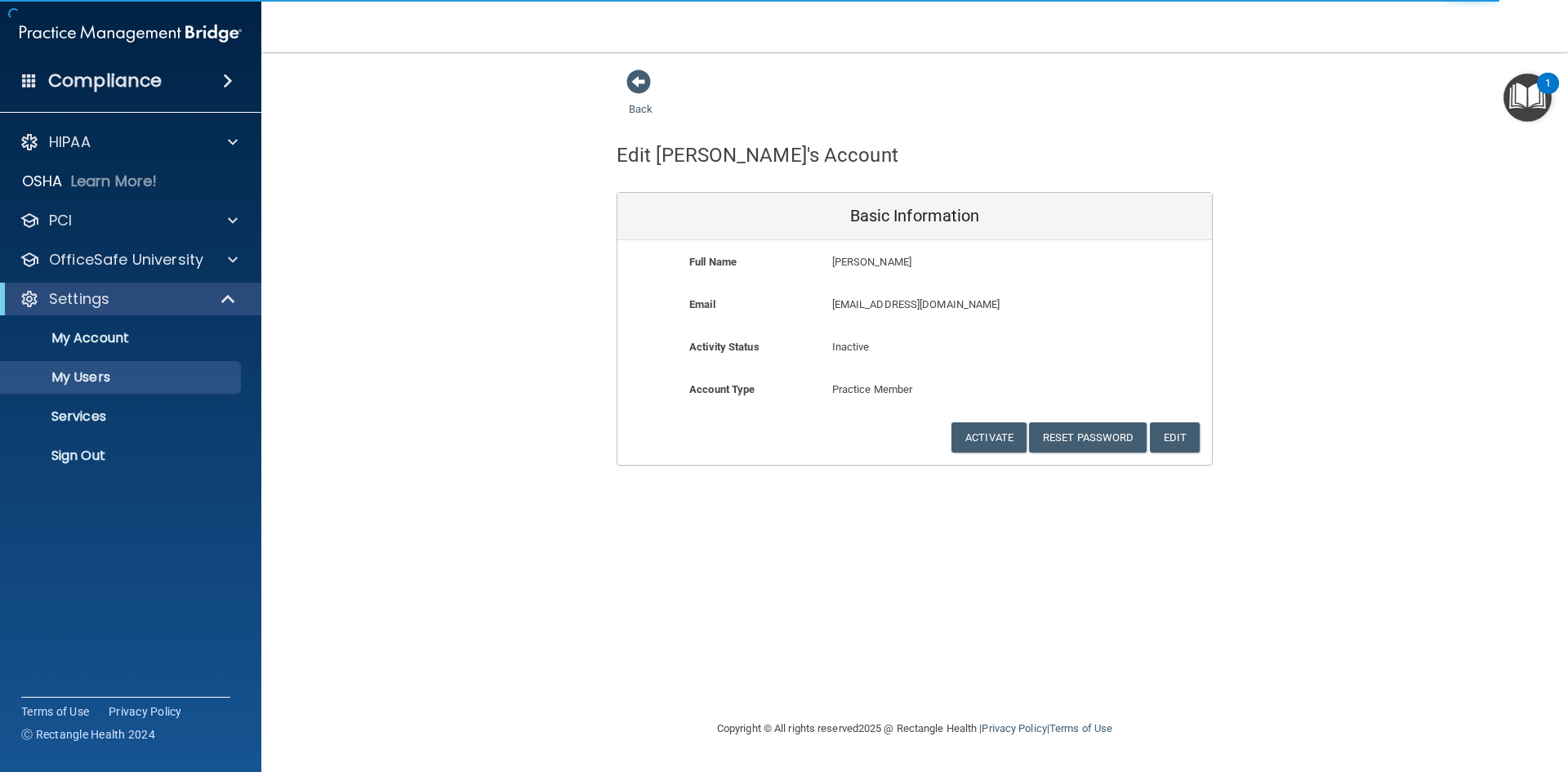
select select "20"
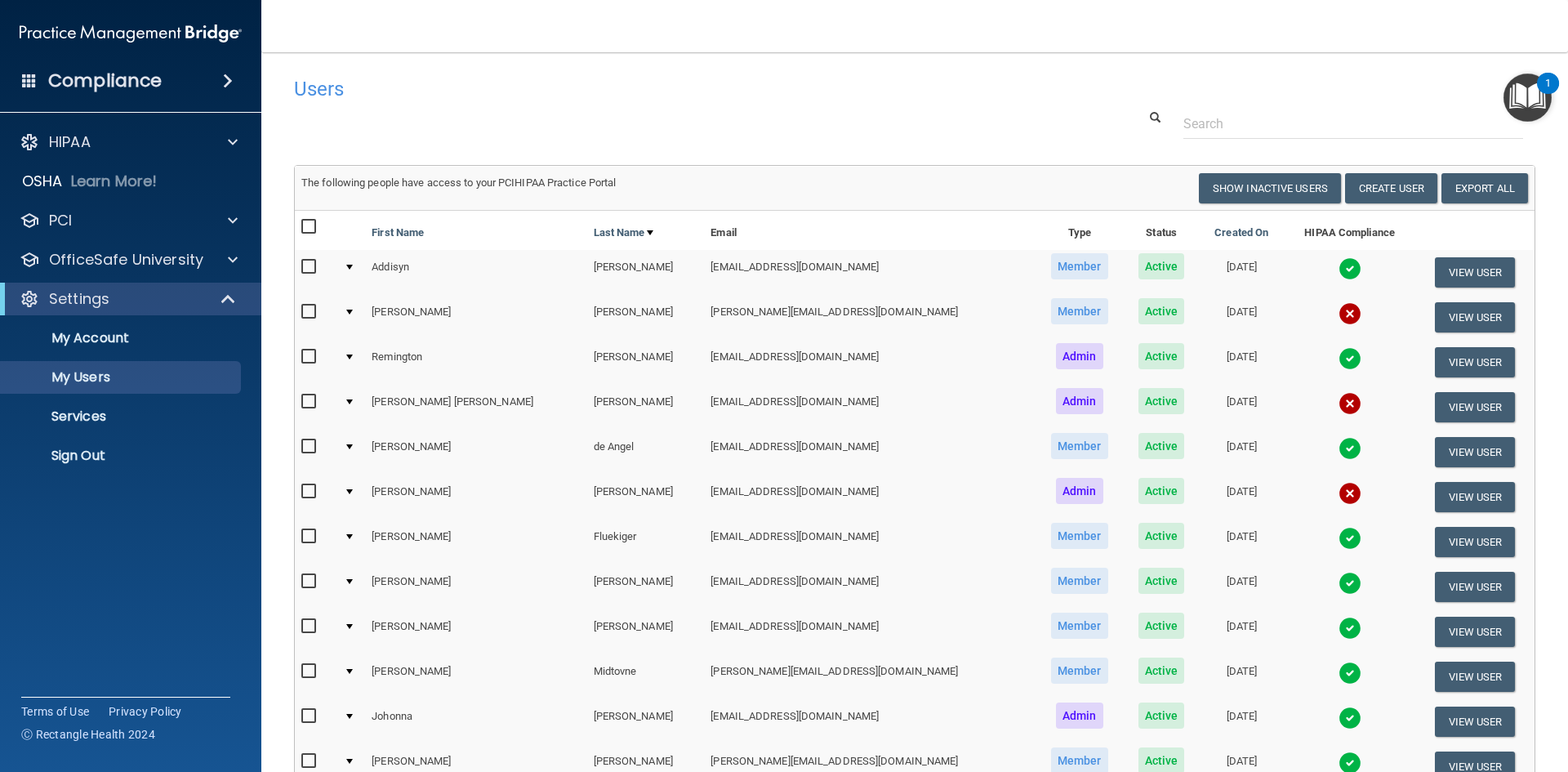
scroll to position [245, 0]
